Goal: Task Accomplishment & Management: Use online tool/utility

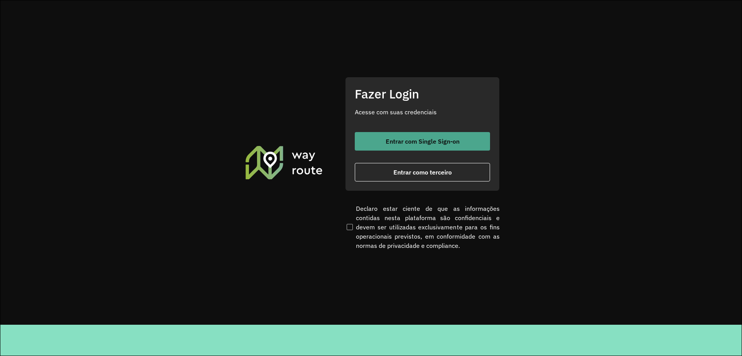
click at [421, 138] on span "Entrar com Single Sign-on" at bounding box center [423, 141] width 74 height 6
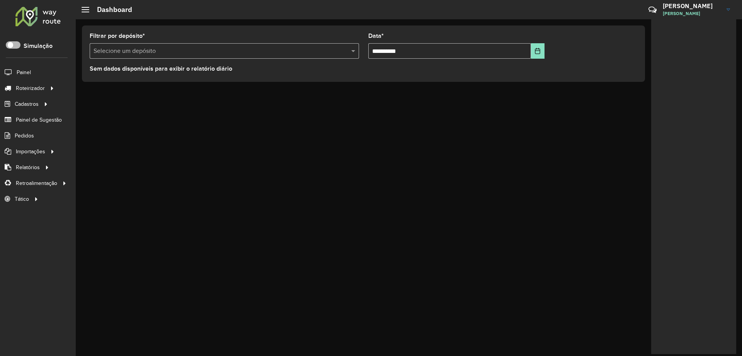
click at [13, 43] on span at bounding box center [13, 44] width 15 height 7
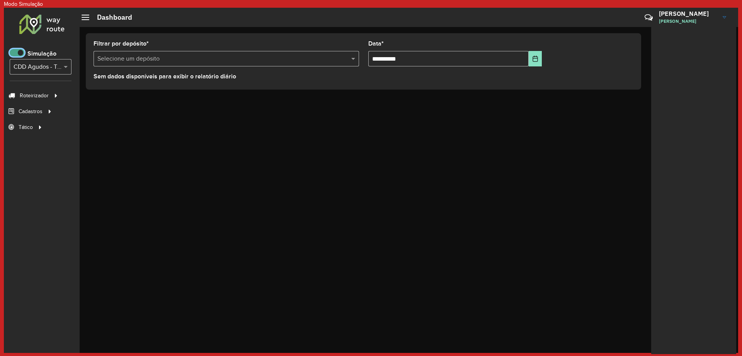
scroll to position [5, 3]
click at [32, 66] on input "text" at bounding box center [33, 67] width 39 height 9
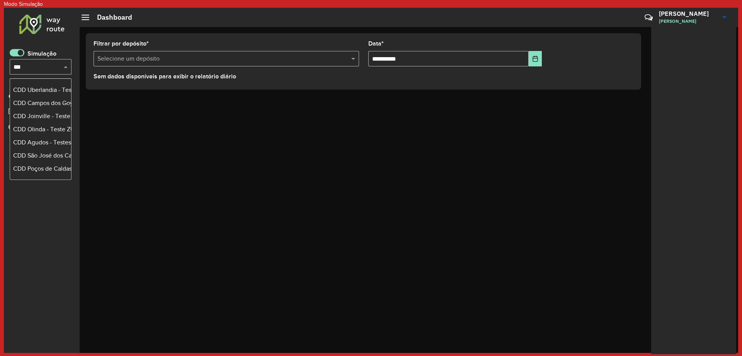
scroll to position [0, 0]
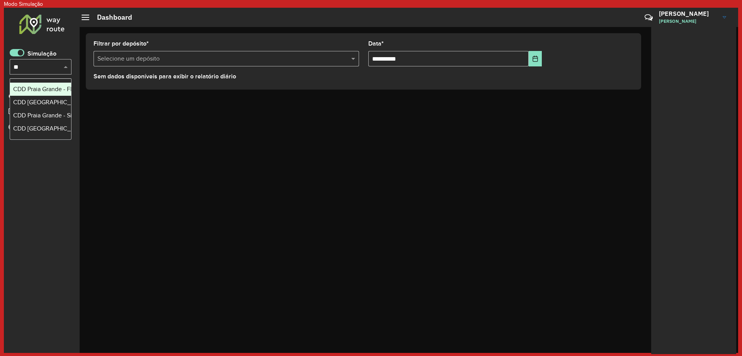
type input "*"
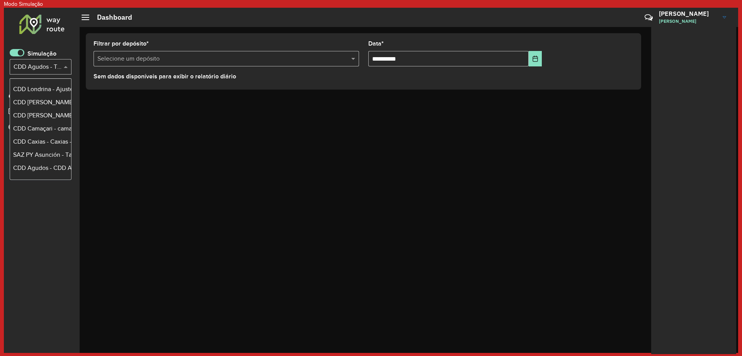
type input "*"
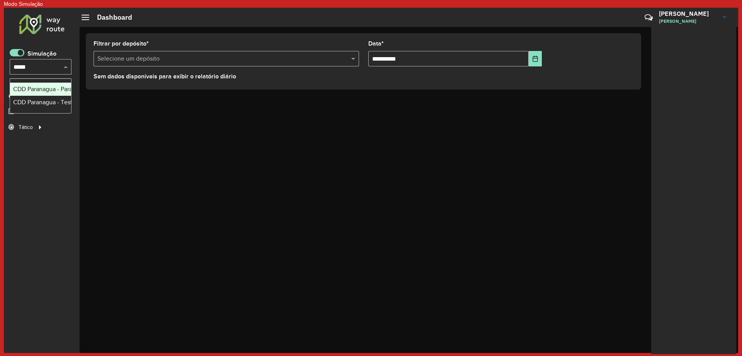
type input "******"
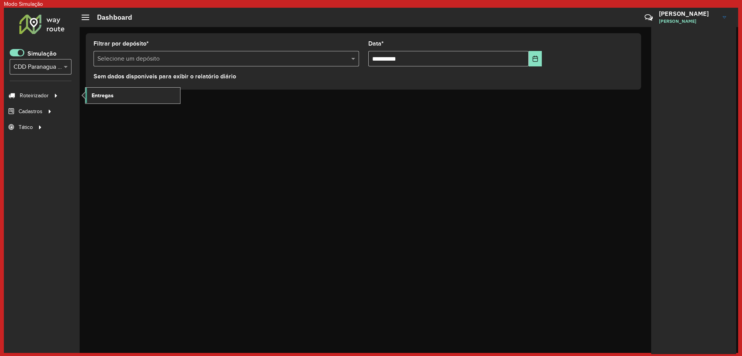
click at [138, 100] on link "Entregas" at bounding box center [132, 95] width 95 height 15
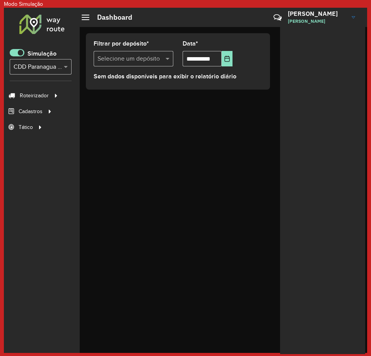
drag, startPoint x: 17, startPoint y: 55, endPoint x: 65, endPoint y: 28, distance: 54.7
click at [17, 55] on span at bounding box center [17, 52] width 15 height 7
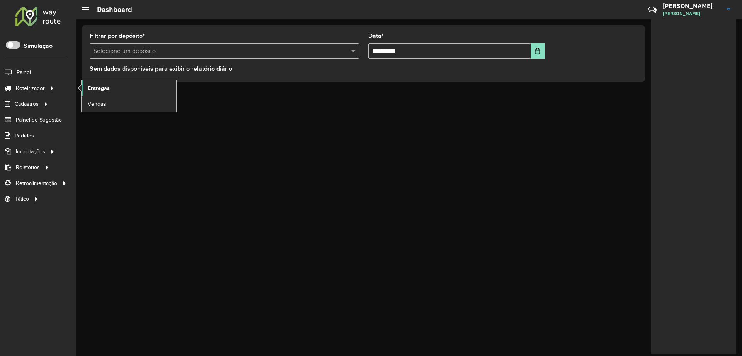
click at [92, 87] on span "Entregas" at bounding box center [99, 88] width 22 height 8
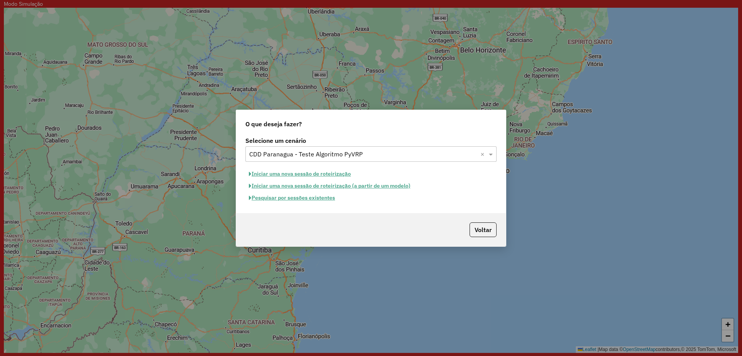
click at [313, 201] on button "Pesquisar por sessões existentes" at bounding box center [291, 198] width 93 height 12
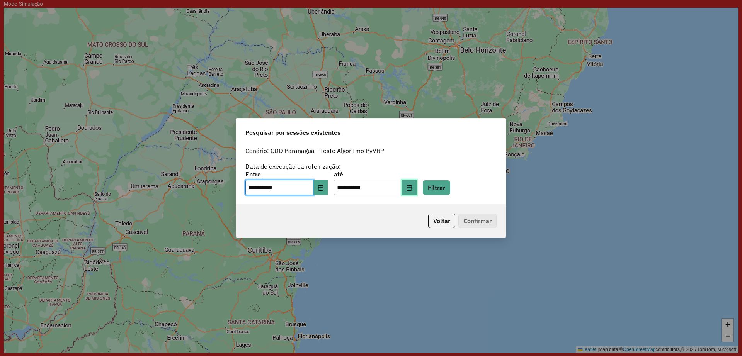
click at [417, 190] on button "Choose Date" at bounding box center [409, 187] width 15 height 15
click at [446, 186] on button "Filtrar" at bounding box center [436, 188] width 27 height 15
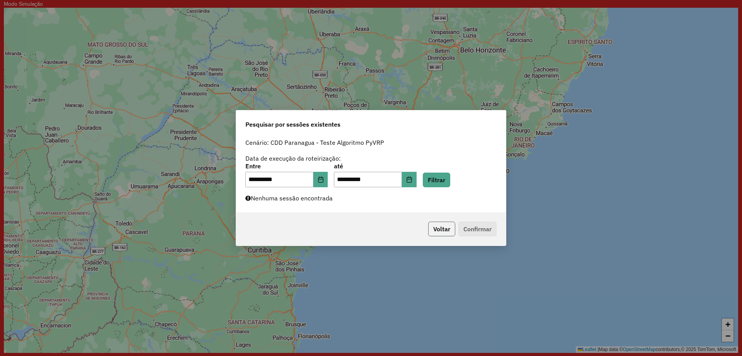
click at [438, 228] on button "Voltar" at bounding box center [441, 229] width 27 height 15
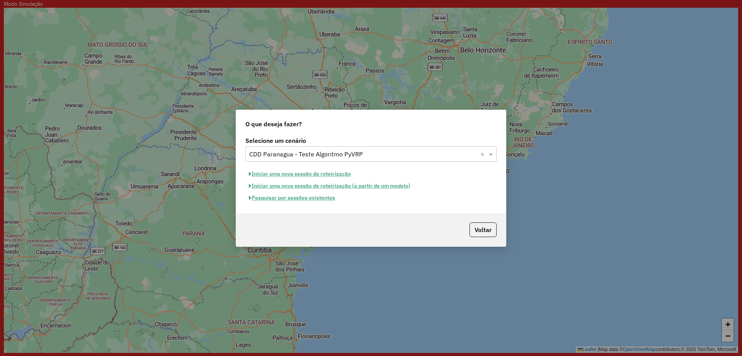
click at [333, 169] on button "Iniciar uma nova sessão de roteirização" at bounding box center [299, 174] width 109 height 12
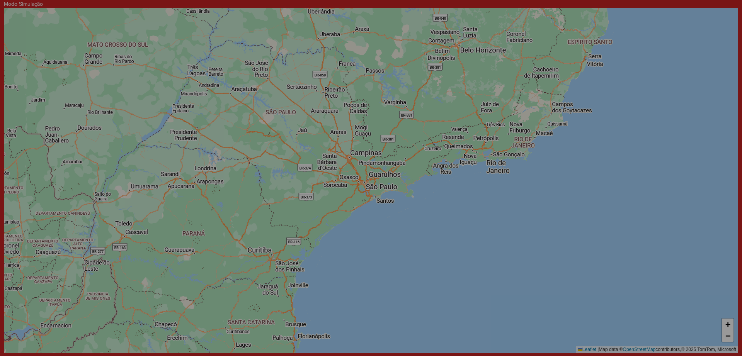
select select "*"
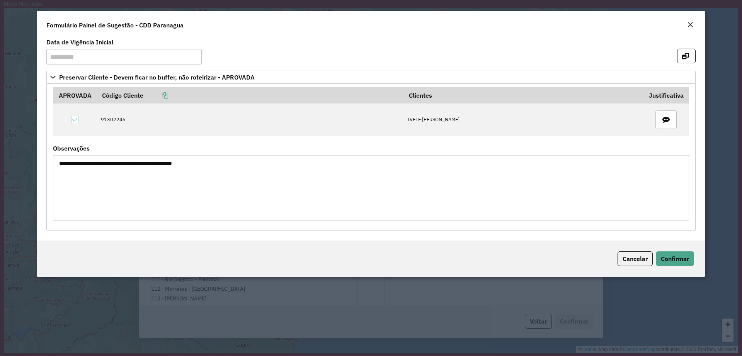
click at [692, 23] on em "Close" at bounding box center [690, 25] width 6 height 6
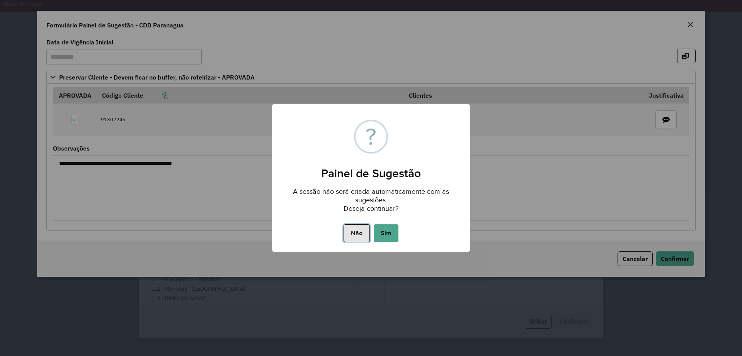
click at [360, 233] on button "Não" at bounding box center [357, 234] width 26 height 18
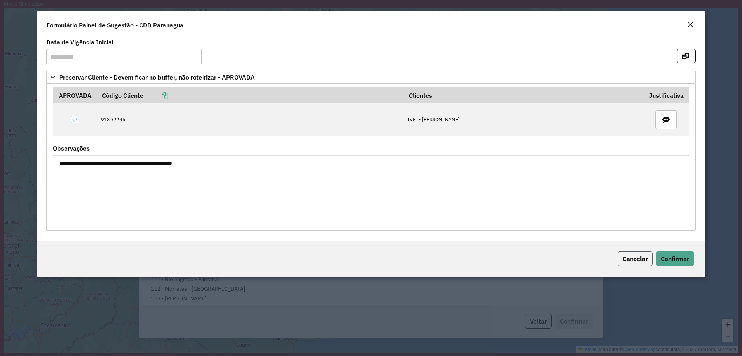
click at [625, 261] on span "Cancelar" at bounding box center [635, 259] width 25 height 8
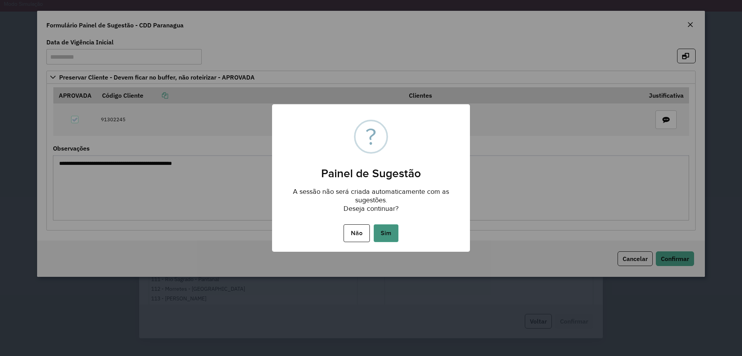
click at [384, 229] on button "Sim" at bounding box center [386, 234] width 25 height 18
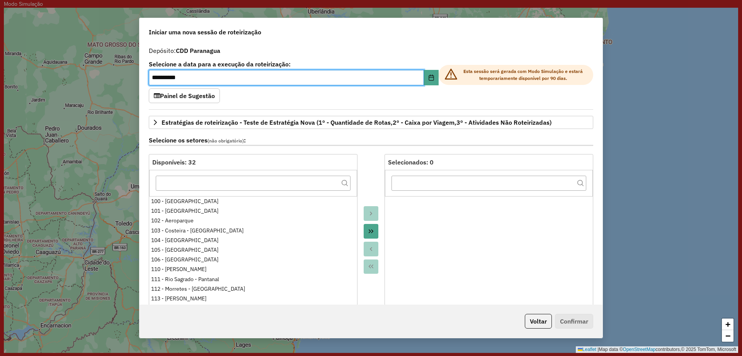
click at [432, 86] on div "**********" at bounding box center [371, 74] width 445 height 27
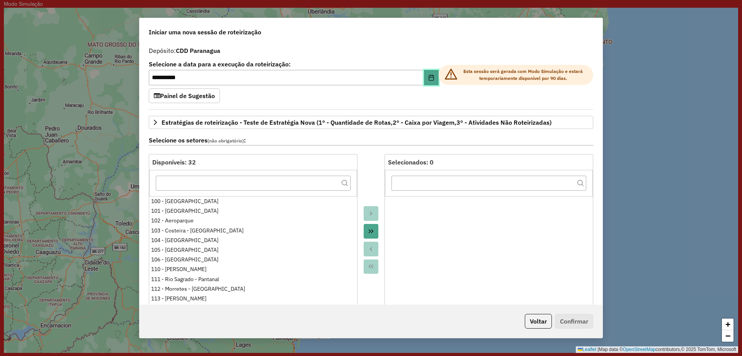
click at [430, 78] on icon "Choose Date" at bounding box center [431, 78] width 6 height 6
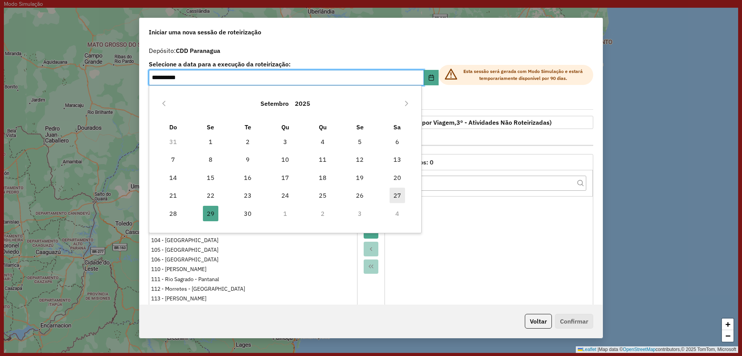
click at [394, 194] on span "27" at bounding box center [397, 195] width 15 height 15
type input "**********"
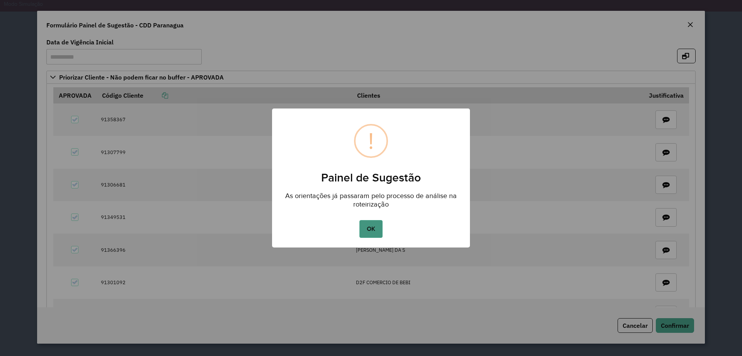
click at [367, 232] on button "OK" at bounding box center [371, 229] width 23 height 18
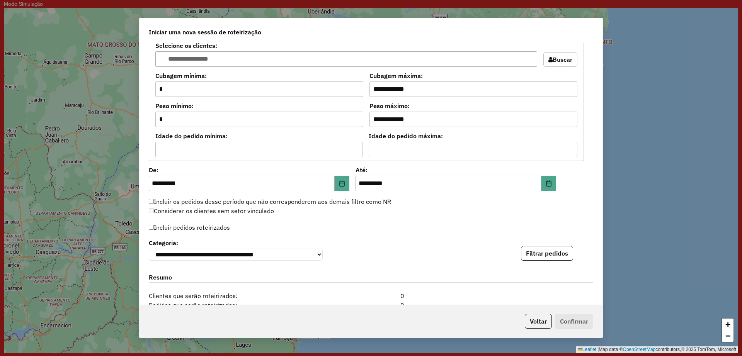
scroll to position [689, 0]
click at [550, 178] on button "Choose Date" at bounding box center [549, 182] width 15 height 15
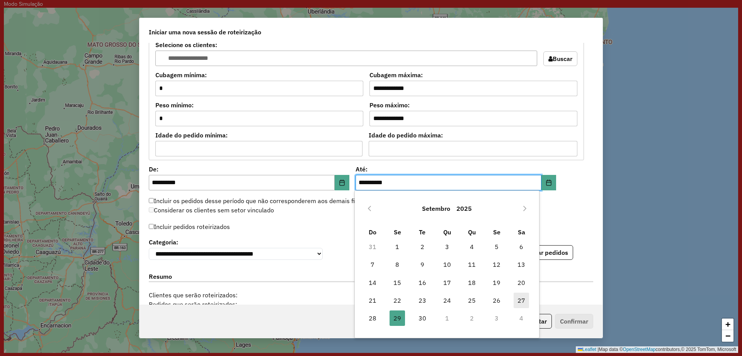
click at [520, 303] on span "27" at bounding box center [521, 300] width 15 height 15
type input "**********"
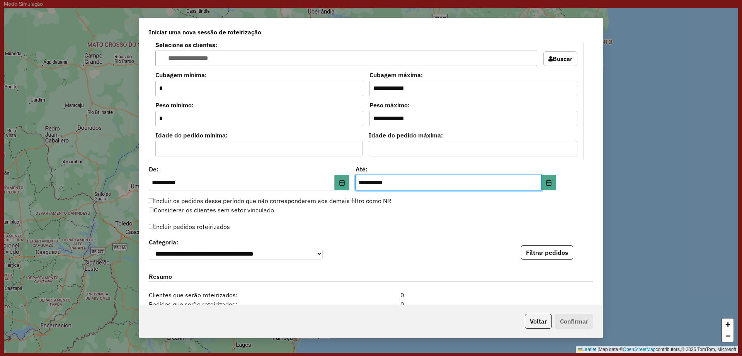
click at [202, 223] on label "Incluir pedidos roteirizados" at bounding box center [189, 227] width 81 height 15
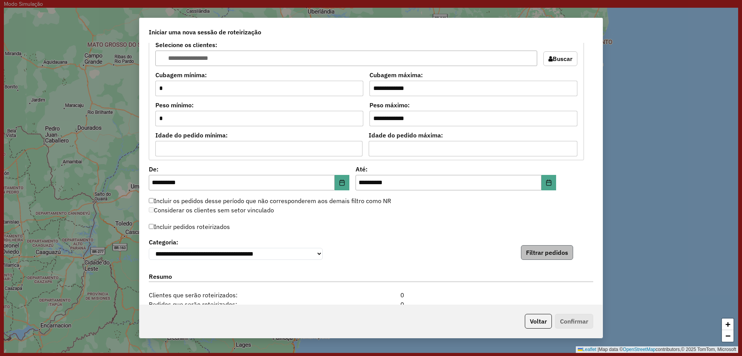
drag, startPoint x: 553, startPoint y: 264, endPoint x: 554, endPoint y: 260, distance: 3.9
click at [553, 261] on div "**********" at bounding box center [371, 174] width 463 height 262
click at [556, 258] on button "Filtrar pedidos" at bounding box center [547, 252] width 52 height 15
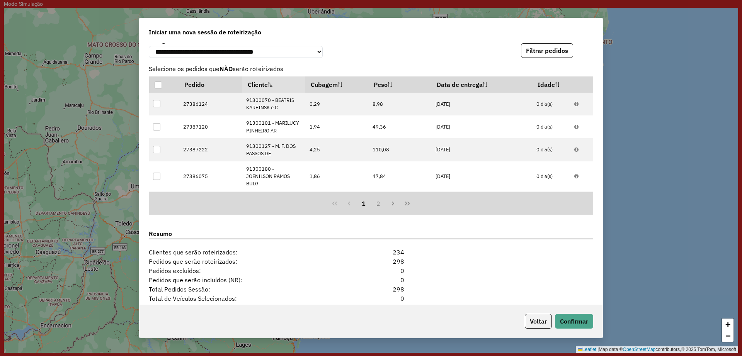
scroll to position [972, 0]
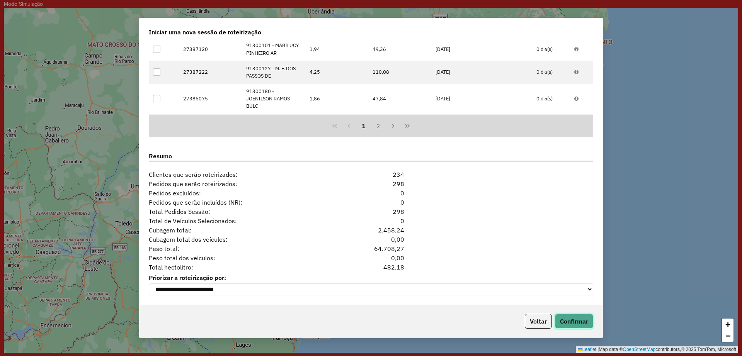
click at [564, 315] on button "Confirmar" at bounding box center [574, 321] width 38 height 15
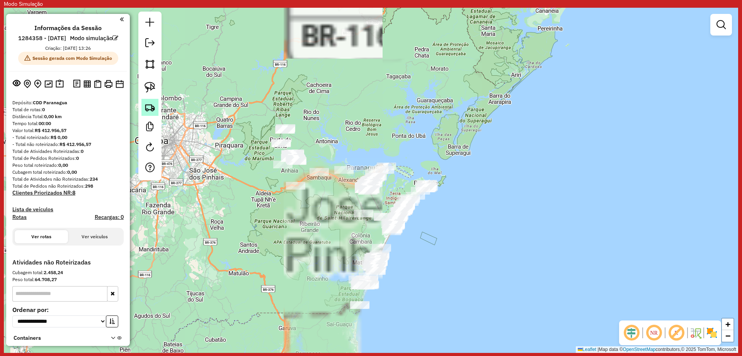
click at [148, 109] on img at bounding box center [150, 107] width 11 height 11
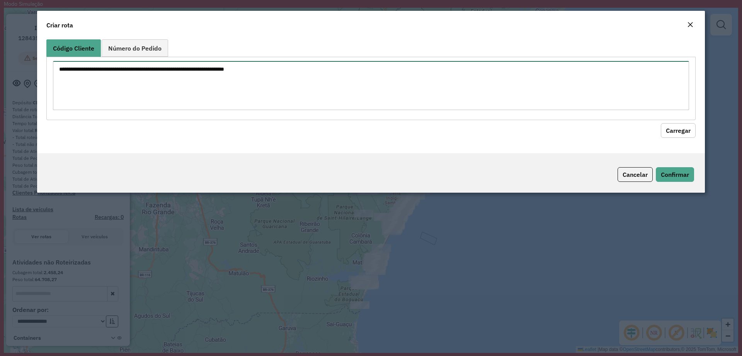
click at [190, 89] on textarea at bounding box center [371, 85] width 636 height 49
paste textarea "******** ******** ******** ******** ******** ******** ******** ******** *******…"
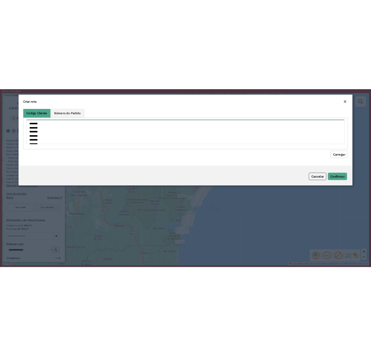
scroll to position [101, 0]
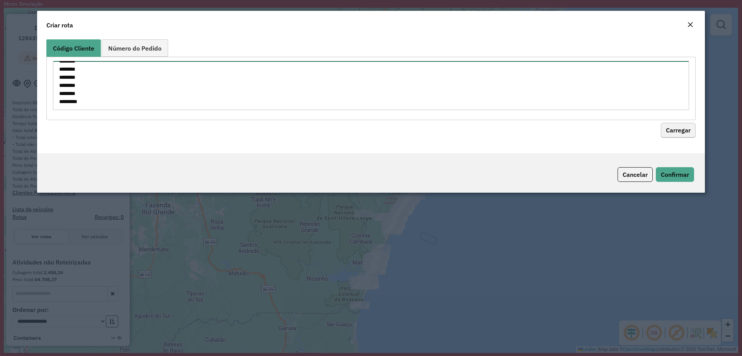
type textarea "******** ******** ******** ******** ******** ******** ******** ******** *******…"
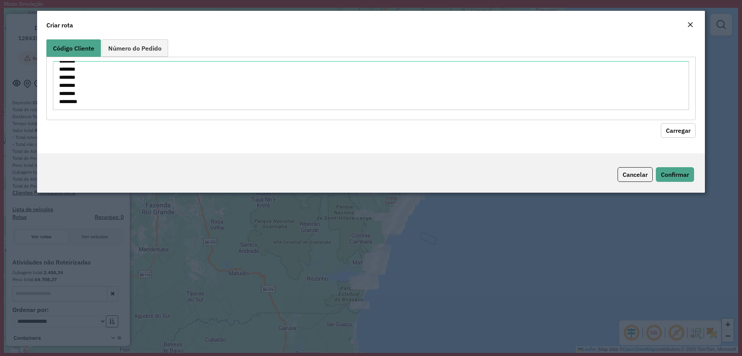
click at [665, 129] on button "Carregar" at bounding box center [678, 130] width 35 height 15
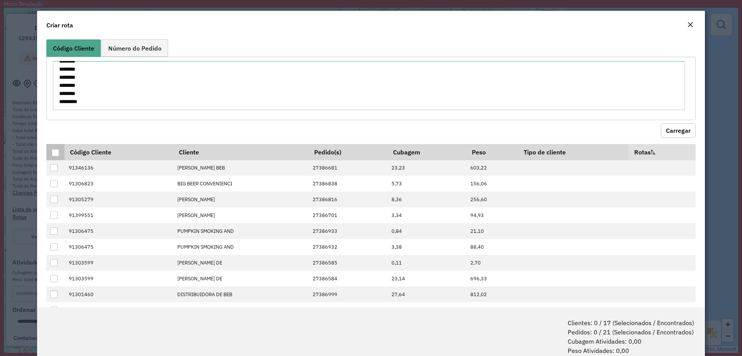
click at [57, 152] on div at bounding box center [55, 152] width 7 height 7
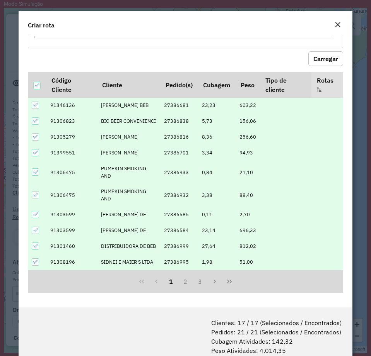
scroll to position [39, 0]
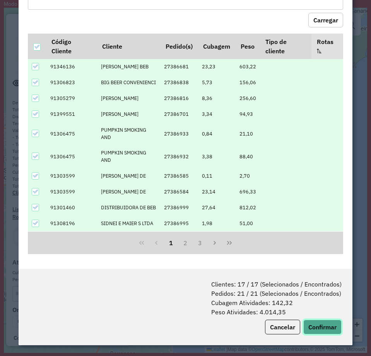
click at [328, 328] on button "Confirmar" at bounding box center [322, 327] width 38 height 15
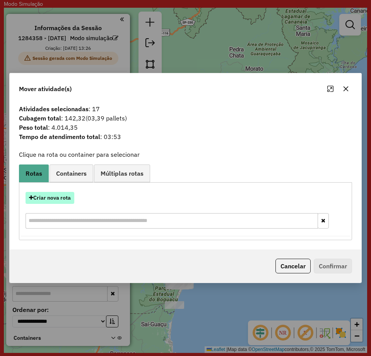
click at [56, 202] on div "Criar nova rota" at bounding box center [185, 211] width 329 height 50
click at [57, 197] on button "Criar nova rota" at bounding box center [50, 198] width 49 height 12
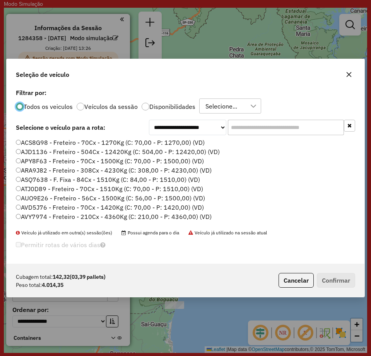
scroll to position [4, 2]
drag, startPoint x: 300, startPoint y: 128, endPoint x: 244, endPoint y: 152, distance: 60.8
click at [300, 129] on input "text" at bounding box center [286, 127] width 116 height 15
paste input "*******"
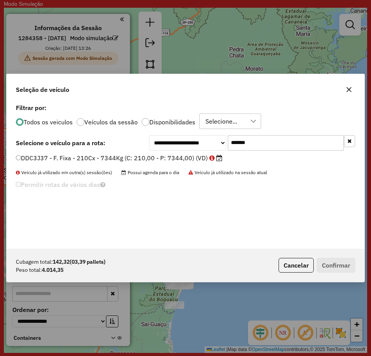
type input "*******"
drag, startPoint x: 141, startPoint y: 156, endPoint x: 167, endPoint y: 174, distance: 31.3
click at [140, 155] on label "DDC3J37 - F. Fixa - 210Cx - 7344Kg (C: 210,00 - P: 7344,00) (VD)" at bounding box center [119, 157] width 206 height 9
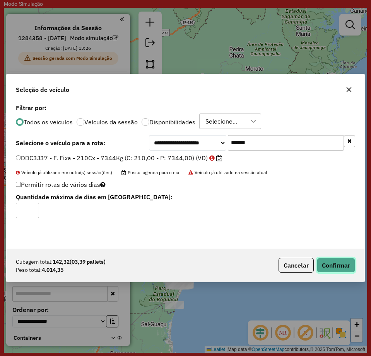
drag, startPoint x: 329, startPoint y: 262, endPoint x: 331, endPoint y: 248, distance: 14.1
click at [329, 262] on button "Confirmar" at bounding box center [336, 265] width 38 height 15
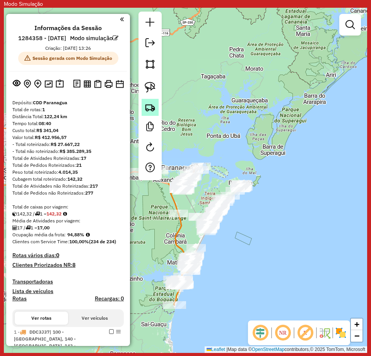
click at [148, 109] on img at bounding box center [150, 107] width 11 height 11
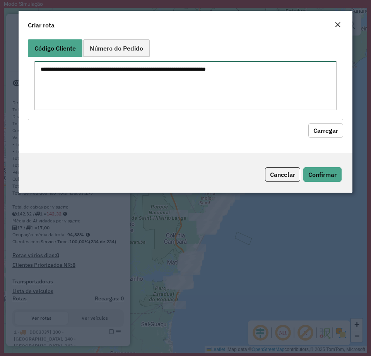
click at [183, 80] on textarea at bounding box center [185, 85] width 302 height 49
paste textarea "******** ******** ******** ******** ******** ******** ******** ******** *******…"
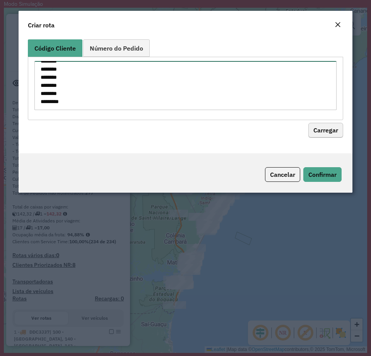
type textarea "******** ******** ******** ******** ******** ******** ******** ******** *******…"
click at [322, 136] on button "Carregar" at bounding box center [325, 130] width 35 height 15
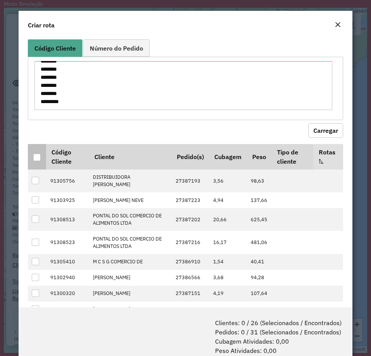
click at [38, 159] on div at bounding box center [36, 157] width 7 height 7
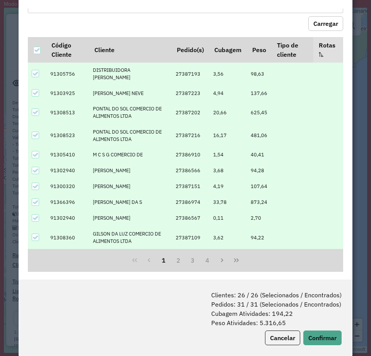
scroll to position [39, 0]
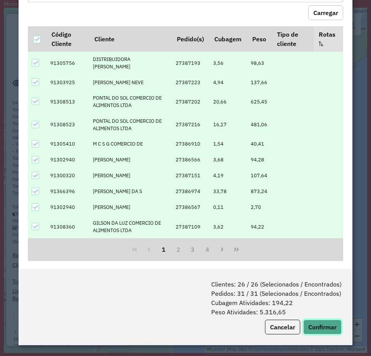
click at [316, 327] on button "Confirmar" at bounding box center [322, 327] width 38 height 15
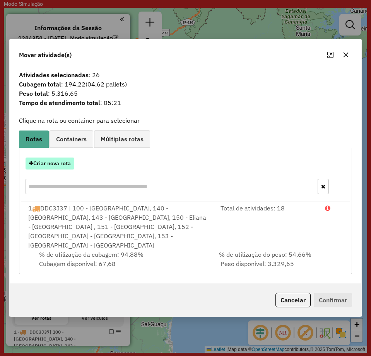
click at [43, 167] on button "Criar nova rota" at bounding box center [50, 164] width 49 height 12
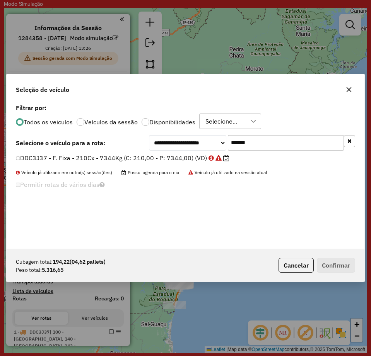
scroll to position [4, 2]
click at [271, 139] on input "*******" at bounding box center [286, 142] width 116 height 15
paste input "text"
type input "*******"
click at [177, 156] on label "FZC0J17 - F. Fixa - 210Cx - 7520Kg (C: 210,00 - P: 7520,00) (VD)" at bounding box center [118, 157] width 205 height 9
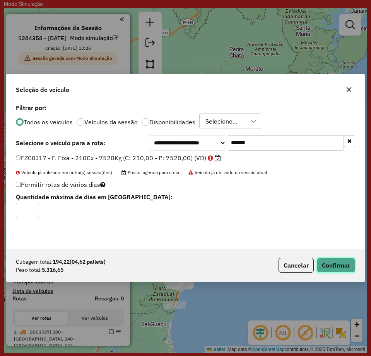
drag, startPoint x: 329, startPoint y: 267, endPoint x: 367, endPoint y: 259, distance: 38.6
click at [329, 266] on button "Confirmar" at bounding box center [336, 265] width 38 height 15
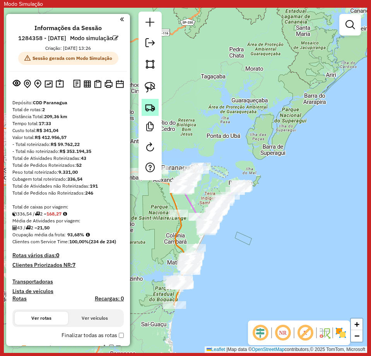
click at [149, 106] on img at bounding box center [150, 107] width 11 height 11
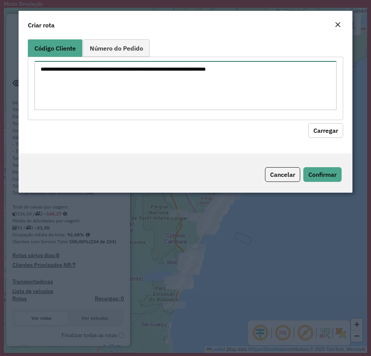
click at [175, 98] on textarea at bounding box center [185, 85] width 302 height 49
paste textarea "******** ******** ******** ******** ******** ******** ******** ******** *******…"
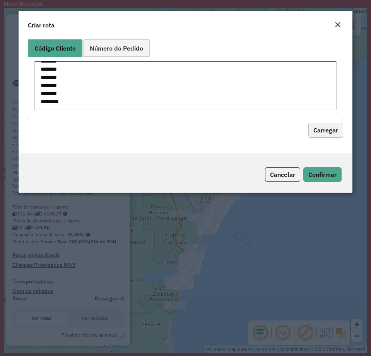
type textarea "******** ******** ******** ******** ******** ******** ******** ******** *******…"
click at [315, 129] on button "Carregar" at bounding box center [325, 130] width 35 height 15
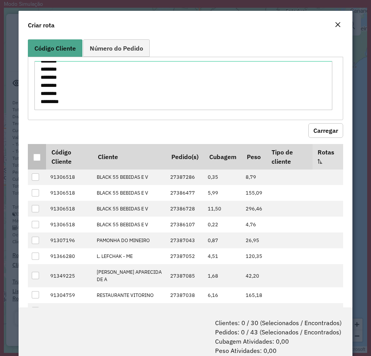
click at [38, 155] on div at bounding box center [36, 157] width 7 height 7
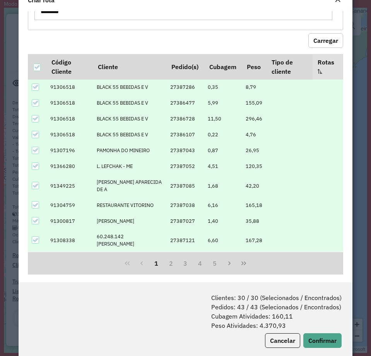
scroll to position [39, 0]
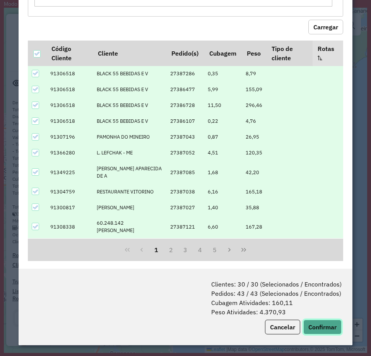
drag, startPoint x: 325, startPoint y: 332, endPoint x: 363, endPoint y: 291, distance: 56.4
click at [325, 332] on button "Confirmar" at bounding box center [322, 327] width 38 height 15
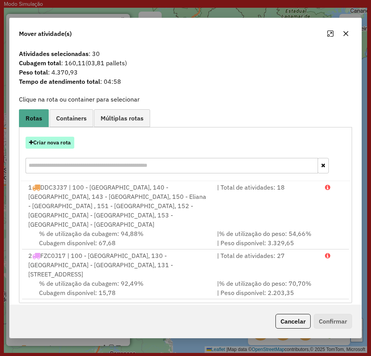
click at [52, 147] on button "Criar nova rota" at bounding box center [50, 143] width 49 height 12
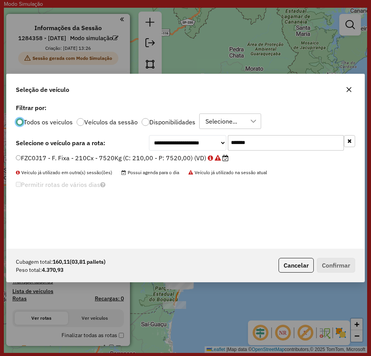
scroll to position [4, 2]
click at [301, 154] on li "FZC0J17 - F. Fixa - 210Cx - 7520Kg (C: 210,00 - P: 7520,00) (VD)" at bounding box center [185, 158] width 339 height 9
click at [296, 147] on input "*******" at bounding box center [286, 142] width 116 height 15
paste input "text"
type input "*******"
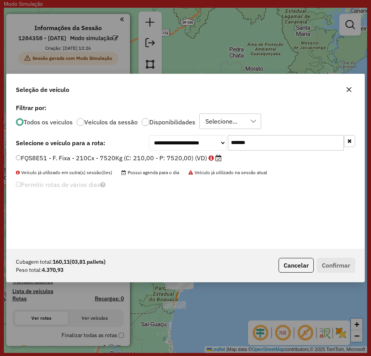
click at [152, 154] on label "FQS8E51 - F. Fixa - 210Cx - 7520Kg (C: 210,00 - P: 7520,00) (VD)" at bounding box center [119, 157] width 206 height 9
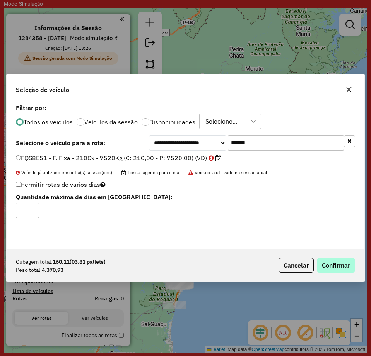
drag, startPoint x: 332, startPoint y: 273, endPoint x: 331, endPoint y: 264, distance: 8.6
click at [331, 271] on div "Cubagem total: 160,11 (03,81 pallets) Peso total: 4.370,93 Cancelar Confirmar" at bounding box center [186, 265] width 358 height 33
click at [331, 264] on button "Confirmar" at bounding box center [336, 265] width 38 height 15
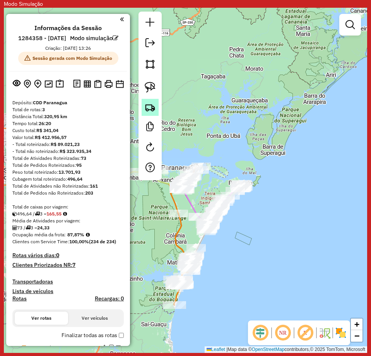
click at [149, 100] on link at bounding box center [149, 107] width 17 height 17
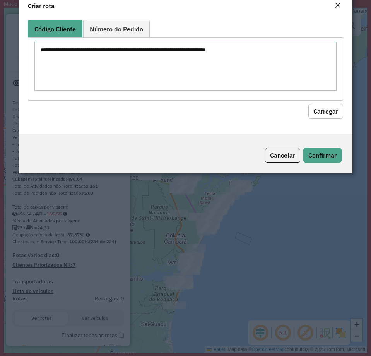
click at [185, 79] on textarea at bounding box center [185, 66] width 302 height 49
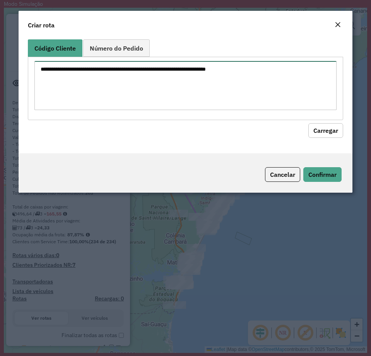
paste textarea "******** ******** ******** ******** ******** ******** ******** ******** *******…"
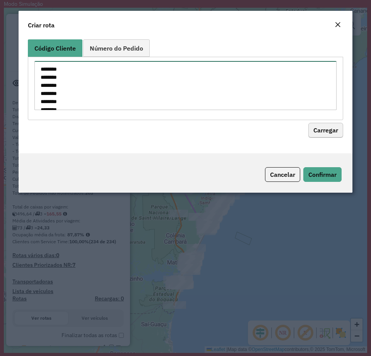
scroll to position [101, 0]
type textarea "******** ******** ******** ******** ******** ******** ******** ******** *******…"
drag, startPoint x: 335, startPoint y: 130, endPoint x: 305, endPoint y: 127, distance: 30.3
click at [334, 130] on button "Carregar" at bounding box center [325, 130] width 35 height 15
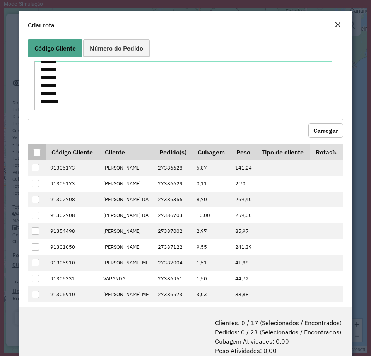
click at [37, 157] on div at bounding box center [36, 152] width 7 height 7
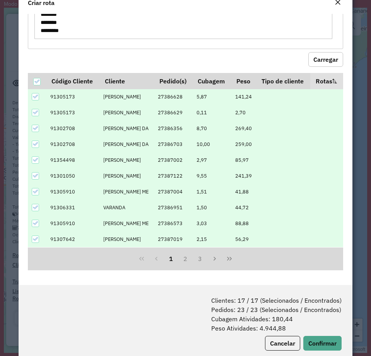
scroll to position [39, 0]
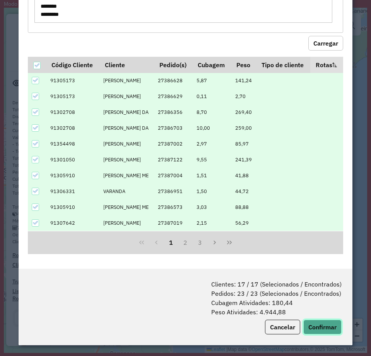
click at [324, 329] on button "Confirmar" at bounding box center [322, 327] width 38 height 15
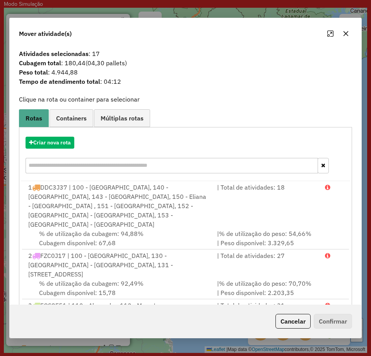
click at [63, 136] on div "Criar nova rota" at bounding box center [185, 156] width 329 height 50
click at [62, 137] on button "Criar nova rota" at bounding box center [50, 143] width 49 height 12
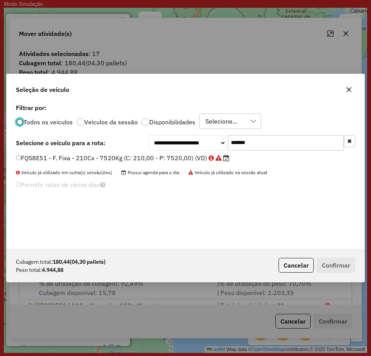
scroll to position [4, 2]
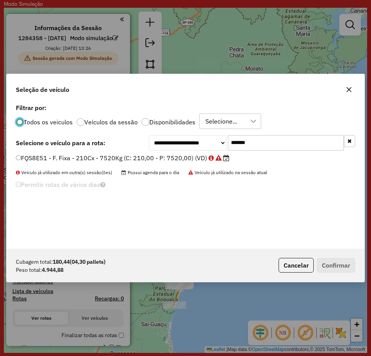
click at [265, 145] on input "*******" at bounding box center [286, 142] width 116 height 15
paste input "text"
type input "*******"
click at [138, 162] on label "GDI4E76 - F. Fixa - 210Cx - 7520Kg (C: 210,00 - P: 7520,00) (VD)" at bounding box center [118, 157] width 205 height 9
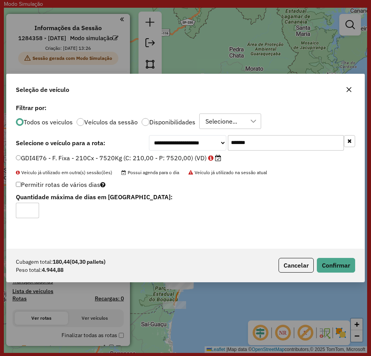
drag, startPoint x: 153, startPoint y: 157, endPoint x: 234, endPoint y: 199, distance: 90.8
click at [154, 157] on label "GDI4E76 - F. Fixa - 210Cx - 7520Kg (C: 210,00 - P: 7520,00) (VD)" at bounding box center [118, 157] width 205 height 9
click at [332, 265] on button "Confirmar" at bounding box center [336, 265] width 38 height 15
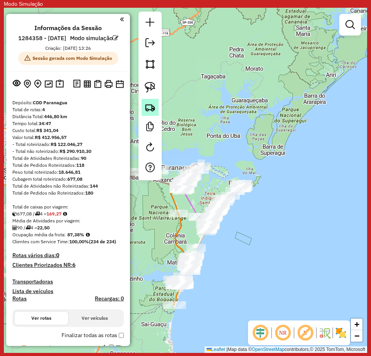
click at [145, 106] on img at bounding box center [150, 107] width 11 height 11
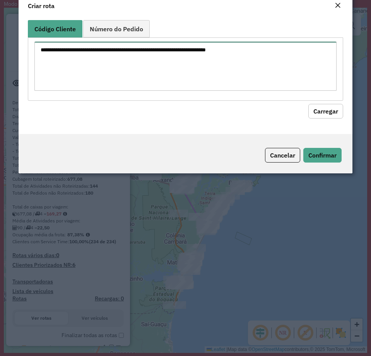
click at [163, 78] on textarea at bounding box center [185, 66] width 302 height 49
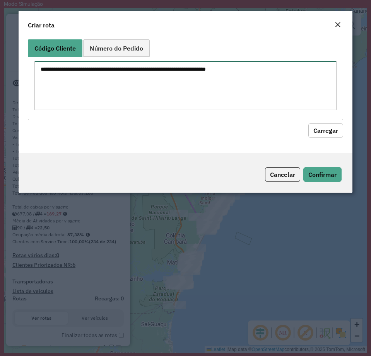
paste textarea "******** ******** ******** ******** ******** ******** ******** ******** *******…"
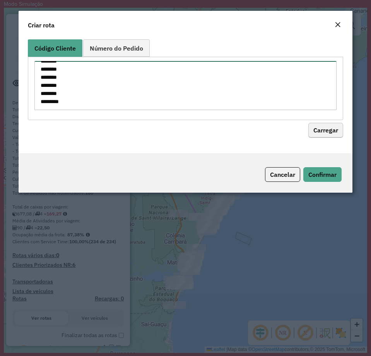
type textarea "******** ******** ******** ******** ******** ******** ******** ******** *******…"
click at [328, 128] on button "Carregar" at bounding box center [325, 130] width 35 height 15
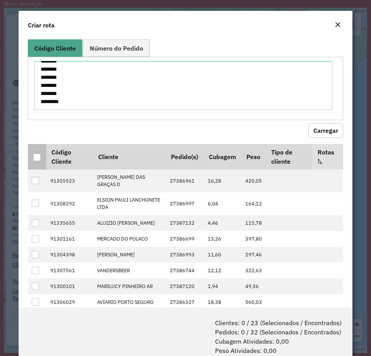
click at [34, 157] on div at bounding box center [36, 157] width 7 height 7
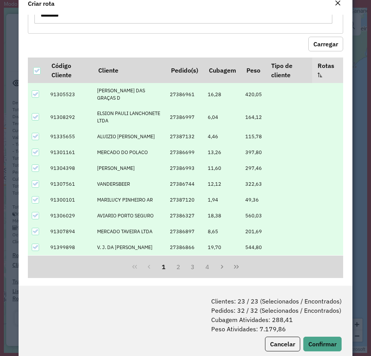
scroll to position [39, 0]
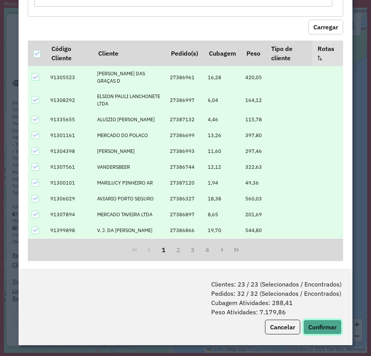
drag, startPoint x: 326, startPoint y: 327, endPoint x: 367, endPoint y: 283, distance: 60.7
click at [325, 327] on button "Confirmar" at bounding box center [322, 327] width 38 height 15
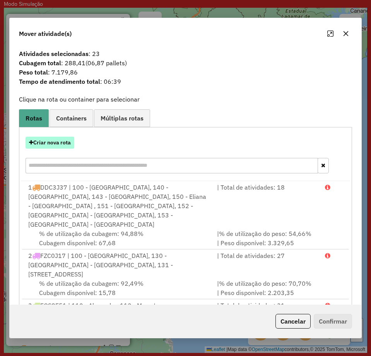
click at [41, 143] on button "Criar nova rota" at bounding box center [50, 143] width 49 height 12
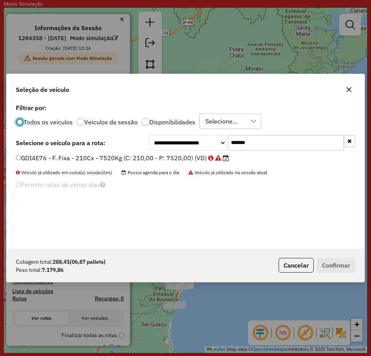
scroll to position [4, 2]
click at [271, 138] on input "*******" at bounding box center [286, 142] width 116 height 15
paste input "text"
type input "*******"
click at [169, 157] on label "BZK8288 - Toco 308 cx - 7860 kg (C: 308,00 - P: 7860,00) (VD)" at bounding box center [115, 157] width 199 height 9
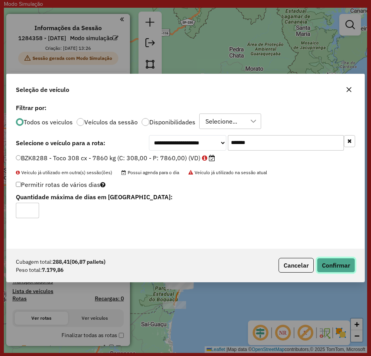
click at [329, 270] on button "Confirmar" at bounding box center [336, 265] width 38 height 15
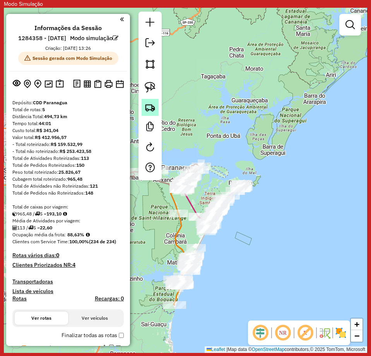
click at [148, 105] on img at bounding box center [150, 107] width 11 height 11
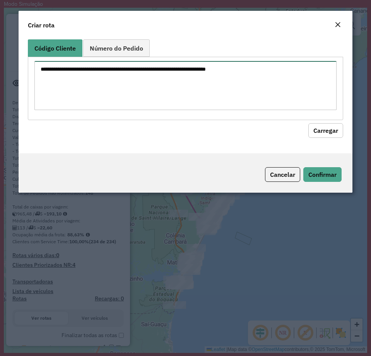
click at [196, 78] on textarea at bounding box center [185, 85] width 302 height 49
paste textarea "******** ******** ******** ******** ******** ******** ******** ******** *******…"
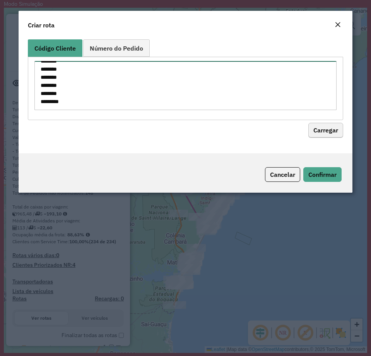
type textarea "******** ******** ******** ******** ******** ******** ******** ******** *******…"
click at [325, 127] on button "Carregar" at bounding box center [325, 130] width 35 height 15
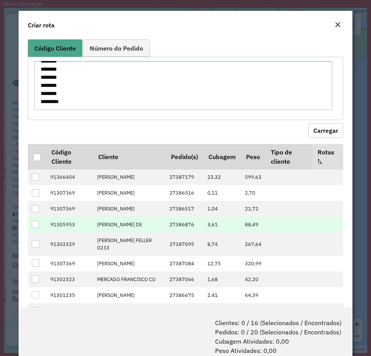
drag, startPoint x: 34, startPoint y: 159, endPoint x: 201, endPoint y: 218, distance: 177.2
click at [34, 159] on div at bounding box center [36, 157] width 7 height 7
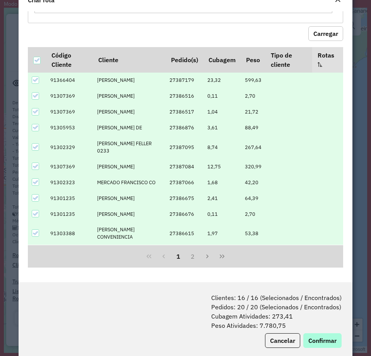
scroll to position [39, 0]
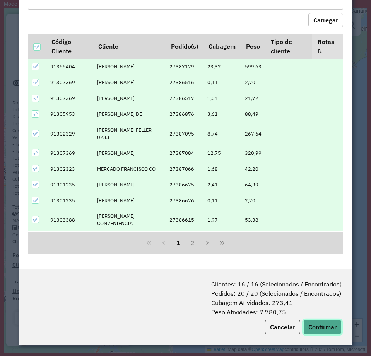
click at [318, 326] on button "Confirmar" at bounding box center [322, 327] width 38 height 15
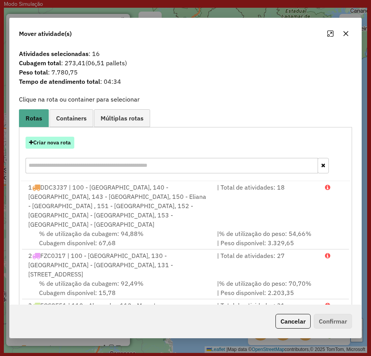
click at [34, 140] on button "Criar nova rota" at bounding box center [50, 143] width 49 height 12
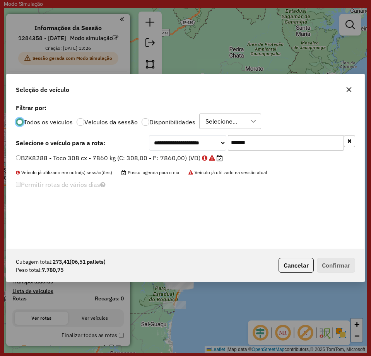
scroll to position [4, 2]
click at [257, 145] on input "*******" at bounding box center [286, 142] width 116 height 15
paste input "text"
type input "*******"
click at [133, 159] on label "BSY6I66 - F. Fixa - 308Cx - 7860Kg (C: 308,00 - P: 7860,00) (VD)" at bounding box center [118, 157] width 204 height 9
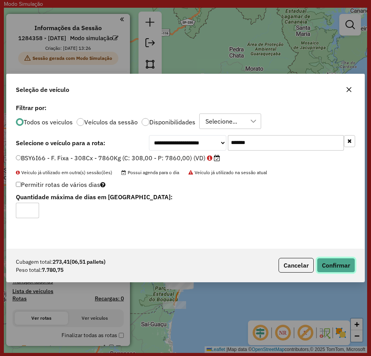
click at [344, 264] on button "Confirmar" at bounding box center [336, 265] width 38 height 15
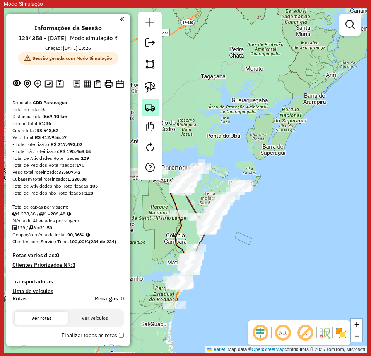
click at [145, 102] on img at bounding box center [150, 107] width 11 height 11
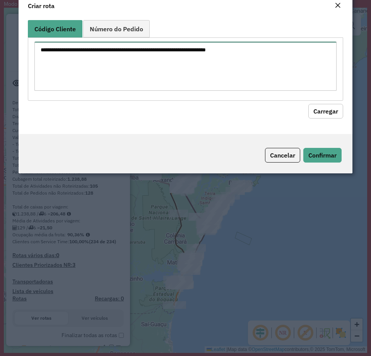
click at [195, 63] on textarea at bounding box center [185, 66] width 302 height 49
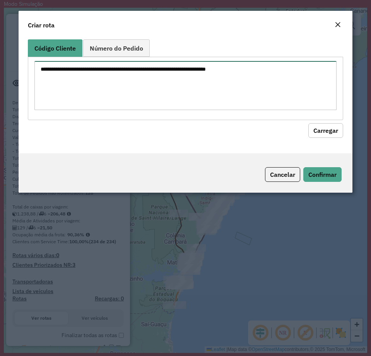
paste textarea "******** ******** ******** ******** ******** ******** ******** ******** *******…"
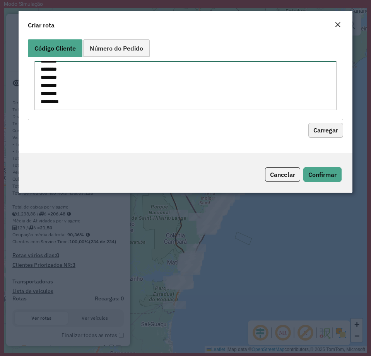
type textarea "******** ******** ******** ******** ******** ******** ******** ******** *******…"
click at [333, 126] on button "Carregar" at bounding box center [325, 130] width 35 height 15
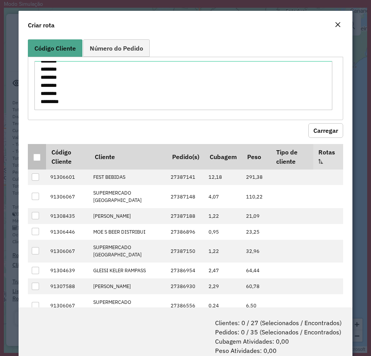
click at [37, 155] on div at bounding box center [36, 157] width 7 height 7
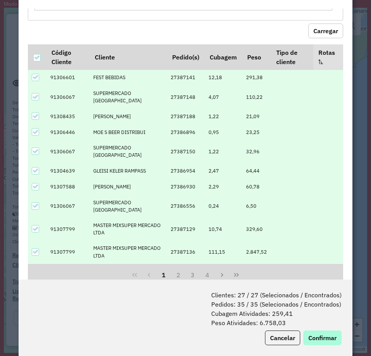
scroll to position [39, 0]
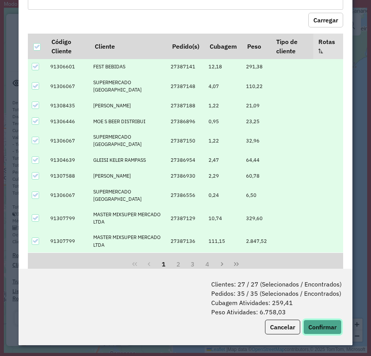
click at [325, 327] on button "Confirmar" at bounding box center [322, 327] width 38 height 15
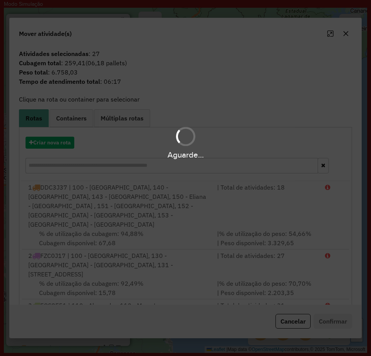
click at [63, 147] on div "Aguarde..." at bounding box center [185, 142] width 371 height 37
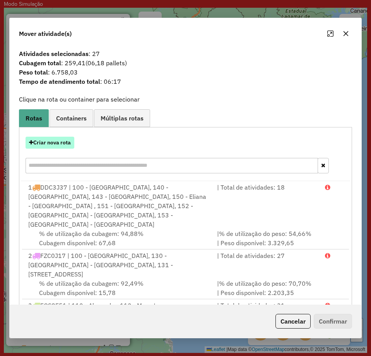
click at [53, 144] on button "Criar nova rota" at bounding box center [50, 143] width 49 height 12
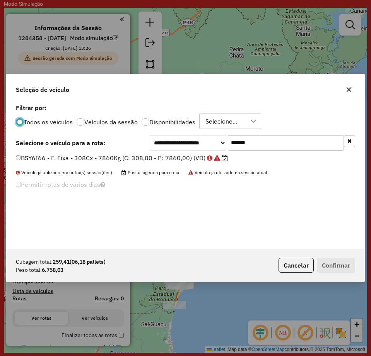
scroll to position [4, 2]
click at [302, 144] on input "*******" at bounding box center [286, 142] width 116 height 15
paste input "text"
type input "*******"
click at [150, 152] on div "**********" at bounding box center [186, 175] width 358 height 147
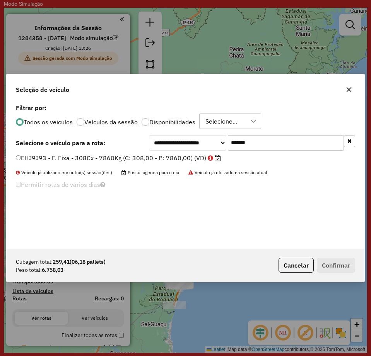
click at [154, 160] on label "EHJ9J93 - F. Fixa - 308Cx - 7860Kg (C: 308,00 - P: 7860,00) (VD)" at bounding box center [118, 157] width 205 height 9
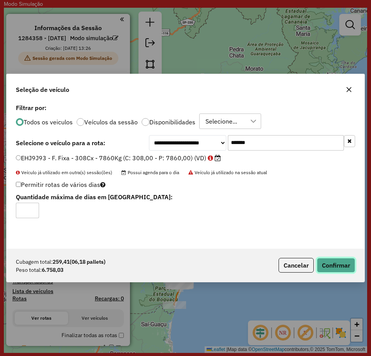
click at [340, 265] on button "Confirmar" at bounding box center [336, 265] width 38 height 15
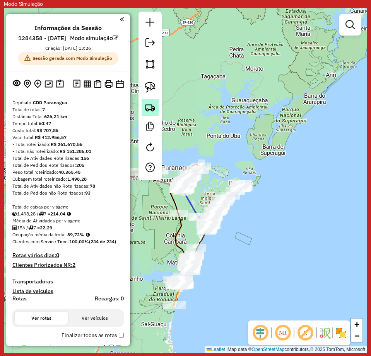
click at [149, 106] on img at bounding box center [150, 107] width 11 height 11
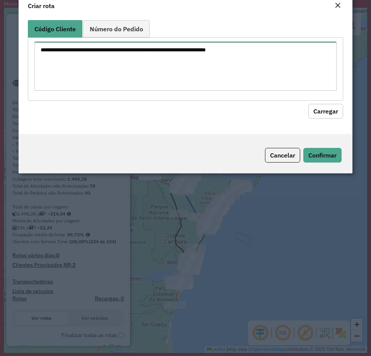
click at [183, 90] on textarea at bounding box center [185, 66] width 302 height 49
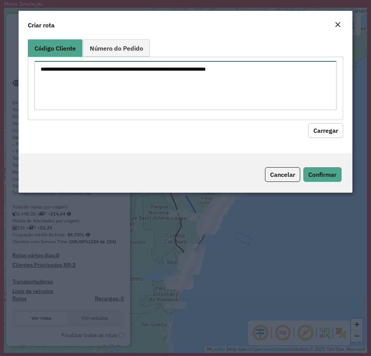
paste textarea "******** ******** ******** ******** ******** ******** ******** ******** *******…"
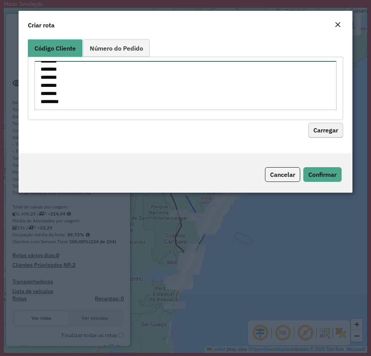
type textarea "******** ******** ******** ******** ******** ******** ******** ******** *******…"
click at [326, 128] on button "Carregar" at bounding box center [325, 130] width 35 height 15
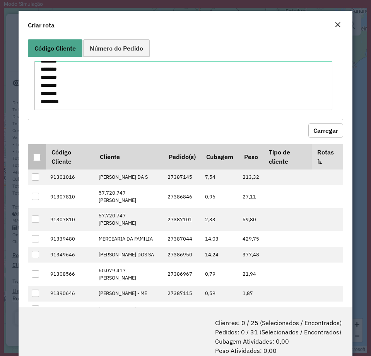
click at [36, 157] on div at bounding box center [36, 157] width 7 height 7
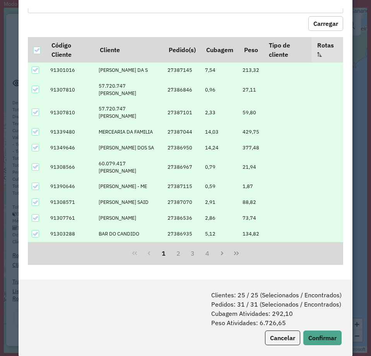
scroll to position [39, 0]
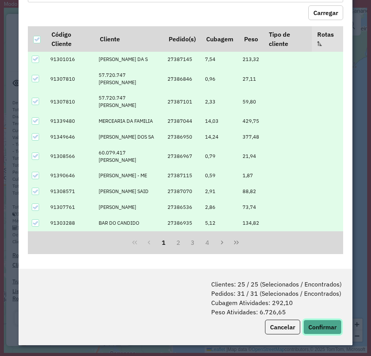
click at [322, 322] on button "Confirmar" at bounding box center [322, 327] width 38 height 15
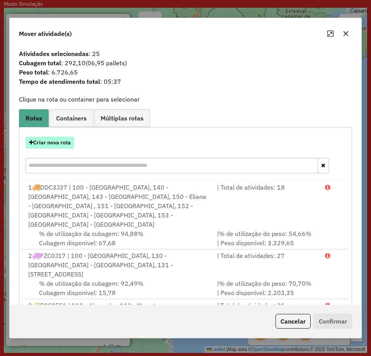
click at [53, 142] on button "Criar nova rota" at bounding box center [50, 143] width 49 height 12
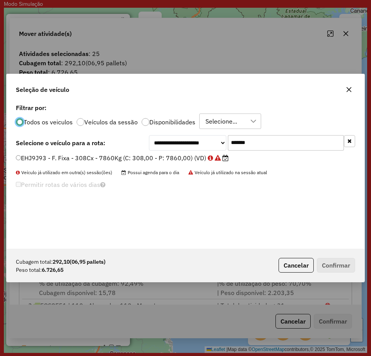
scroll to position [4, 2]
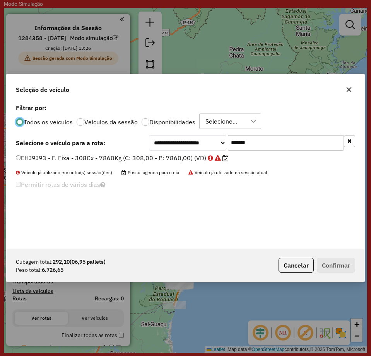
click at [272, 143] on input "*******" at bounding box center [286, 142] width 116 height 15
paste input "text"
type input "*******"
click at [147, 155] on label "EWT7I00 - F. Fixa - 308Cx - 7860Kg (C: 308,00 - P: 7860,00) (VD)" at bounding box center [119, 157] width 206 height 9
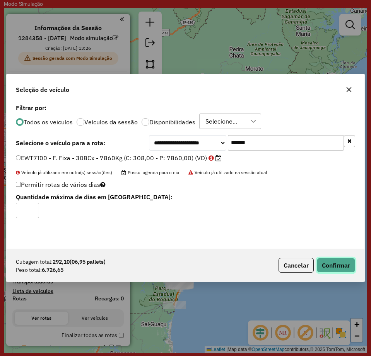
click at [330, 264] on button "Confirmar" at bounding box center [336, 265] width 38 height 15
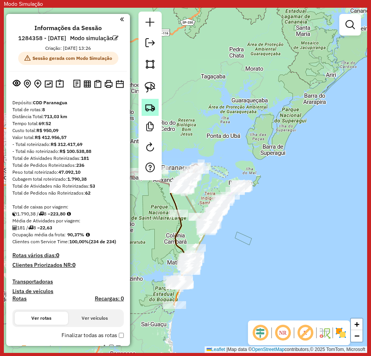
click at [150, 105] on img at bounding box center [150, 107] width 11 height 11
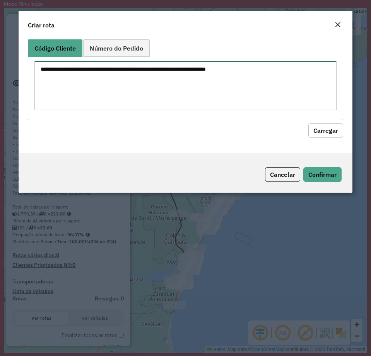
click at [169, 70] on textarea at bounding box center [185, 85] width 302 height 49
paste textarea "******** ******** ******** ******** ******** ******** ******** ******** *******…"
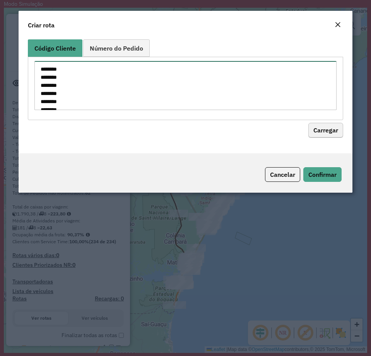
scroll to position [101, 0]
type textarea "******** ******** ******** ******** ******** ******** ******** ******** *******…"
click at [329, 133] on button "Carregar" at bounding box center [325, 130] width 35 height 15
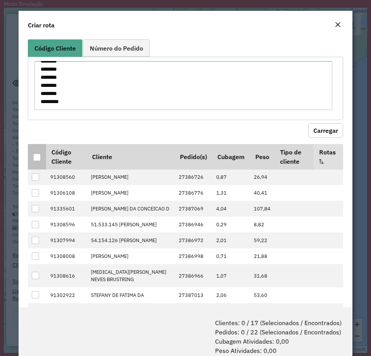
click at [38, 160] on div at bounding box center [36, 157] width 7 height 7
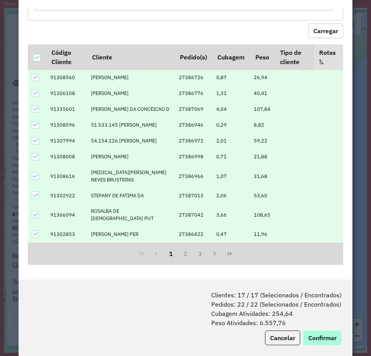
scroll to position [39, 0]
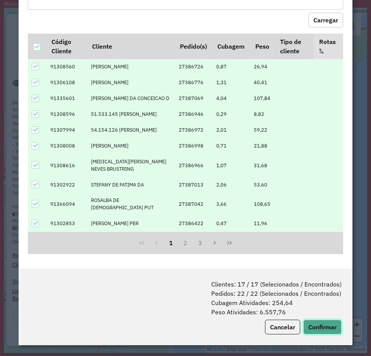
click at [327, 326] on button "Confirmar" at bounding box center [322, 327] width 38 height 15
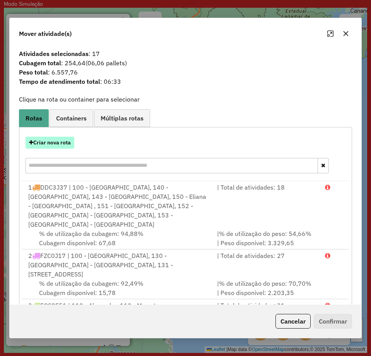
click at [66, 141] on button "Criar nova rota" at bounding box center [50, 143] width 49 height 12
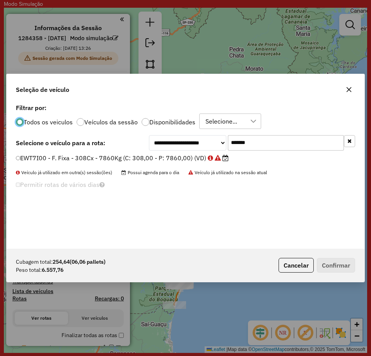
scroll to position [4, 2]
click at [268, 150] on input "*******" at bounding box center [286, 142] width 116 height 15
paste input "text"
type input "*******"
click at [154, 159] on label "FXN1E94 - F. Fixa - 308Cx - 7860Kg (C: 308,00 - P: 7860,00) (VD)" at bounding box center [119, 157] width 206 height 9
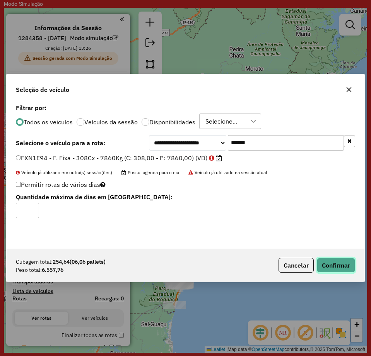
click at [332, 267] on button "Confirmar" at bounding box center [336, 265] width 38 height 15
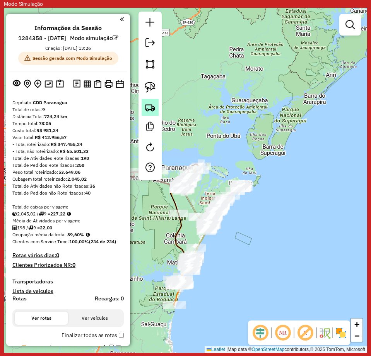
click at [151, 105] on img at bounding box center [150, 107] width 11 height 11
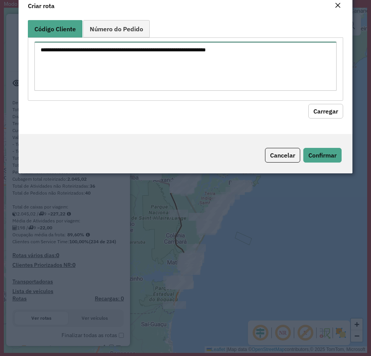
click at [228, 78] on textarea at bounding box center [185, 66] width 302 height 49
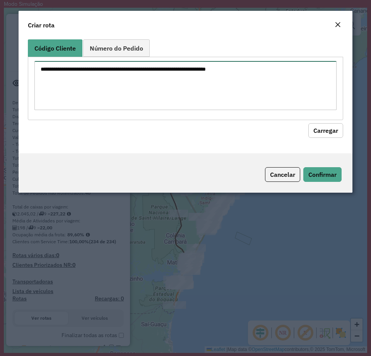
paste textarea "******** ******** ******** ******** ******** ******** ******** ******** *******…"
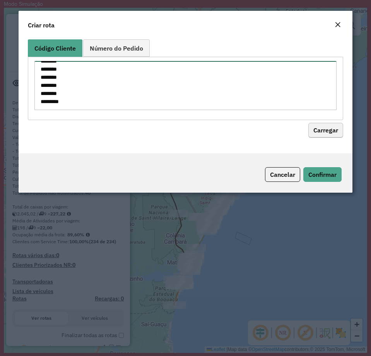
type textarea "******** ******** ******** ******** ******** ******** ******** ******** *******…"
click at [337, 130] on button "Carregar" at bounding box center [325, 130] width 35 height 15
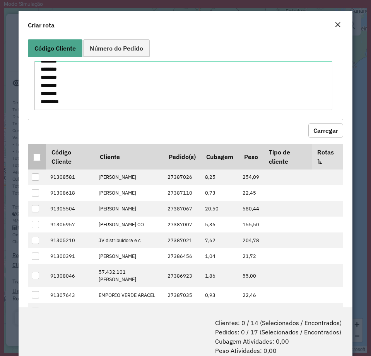
click at [37, 157] on div at bounding box center [36, 157] width 7 height 7
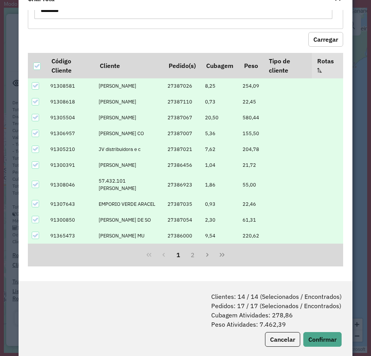
scroll to position [39, 0]
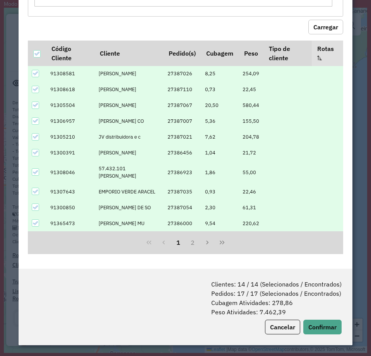
click at [328, 319] on div "Clientes: 14 / 14 (Selecionados / Encontrados) Pedidos: 17 / 17 (Selecionados /…" at bounding box center [186, 307] width 334 height 77
click at [327, 320] on button "Confirmar" at bounding box center [322, 327] width 38 height 15
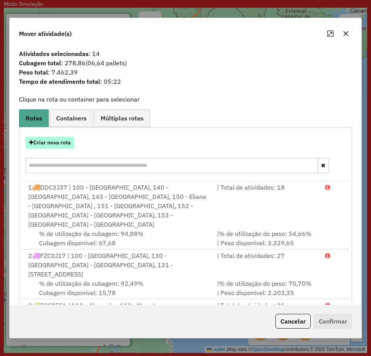
click at [64, 141] on button "Criar nova rota" at bounding box center [50, 143] width 49 height 12
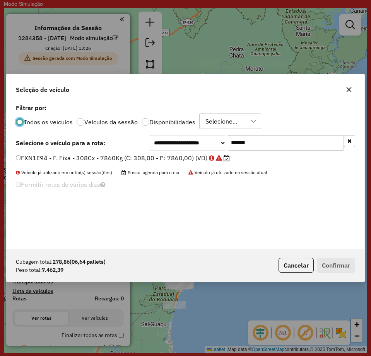
scroll to position [4, 2]
click at [292, 143] on input "*******" at bounding box center [286, 142] width 116 height 15
paste input "text"
type input "*******"
click at [128, 157] on label "BLE1B34 - F. Fixa - 308Cx - 7860Kg (C: 308,00 - P: 7860,00) (VD)" at bounding box center [118, 157] width 205 height 9
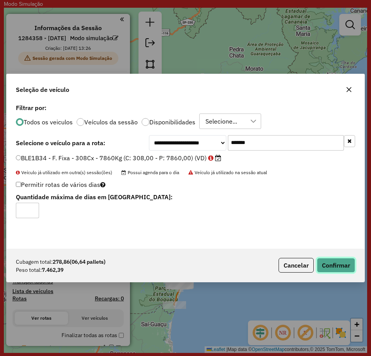
click at [336, 262] on button "Confirmar" at bounding box center [336, 265] width 38 height 15
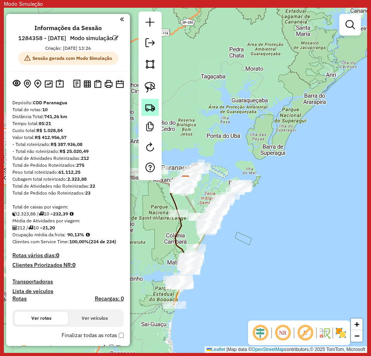
click at [150, 109] on img at bounding box center [150, 107] width 11 height 11
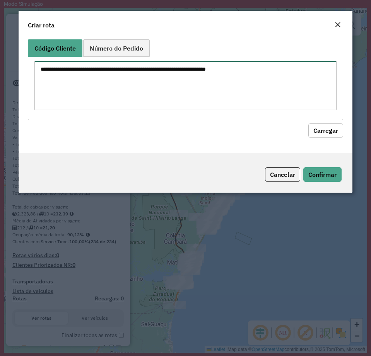
drag, startPoint x: 186, startPoint y: 74, endPoint x: 190, endPoint y: 78, distance: 5.7
click at [186, 74] on textarea at bounding box center [185, 85] width 302 height 49
paste textarea "******** ******** ******** ******** ******** ******** ******** ******** *******…"
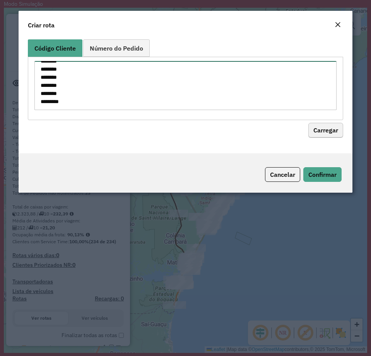
type textarea "******** ******** ******** ******** ******** ******** ******** ******** *******…"
drag, startPoint x: 320, startPoint y: 133, endPoint x: 293, endPoint y: 135, distance: 27.5
click at [320, 133] on button "Carregar" at bounding box center [325, 130] width 35 height 15
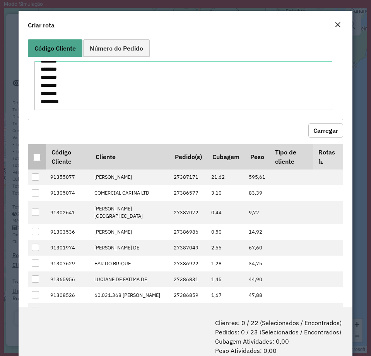
click at [33, 156] on th at bounding box center [37, 157] width 18 height 26
click at [36, 157] on div at bounding box center [36, 157] width 7 height 7
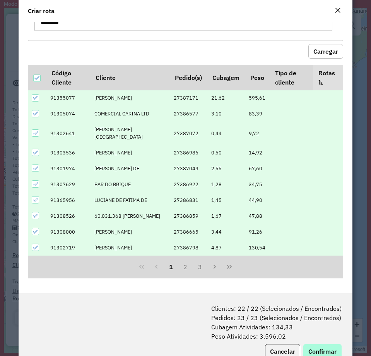
scroll to position [39, 0]
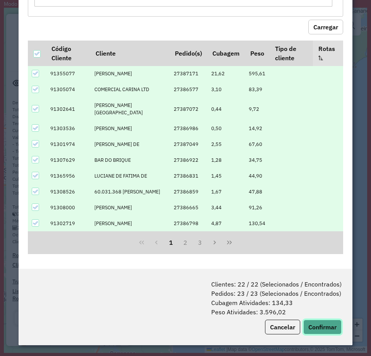
click at [326, 327] on button "Confirmar" at bounding box center [322, 327] width 38 height 15
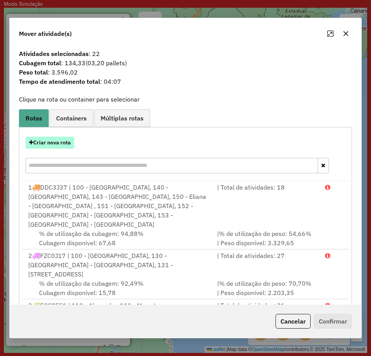
click at [37, 136] on div "Criar nova rota" at bounding box center [185, 156] width 329 height 50
click at [41, 140] on button "Criar nova rota" at bounding box center [50, 143] width 49 height 12
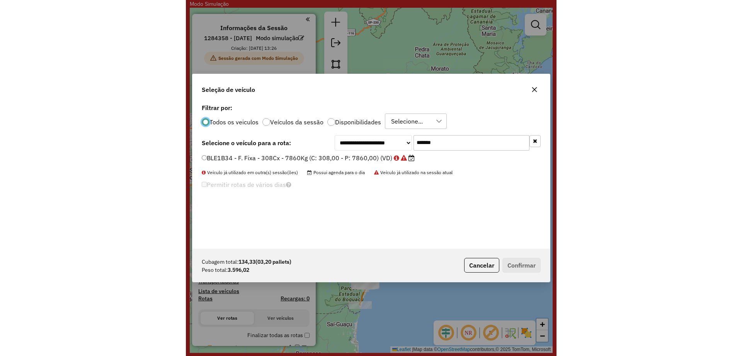
scroll to position [4, 2]
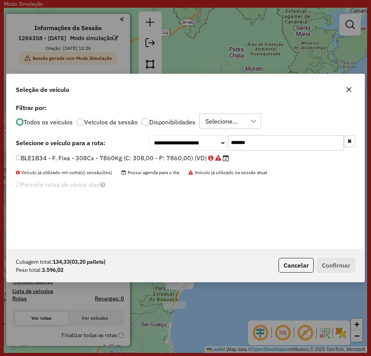
click at [278, 147] on input "*******" at bounding box center [286, 142] width 116 height 15
paste input "text"
type input "*******"
click at [127, 153] on div "**********" at bounding box center [186, 175] width 358 height 147
drag, startPoint x: 128, startPoint y: 155, endPoint x: 177, endPoint y: 185, distance: 57.0
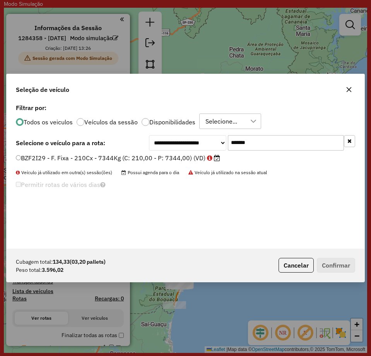
click at [129, 155] on label "BZF2I29 - F. Fixa - 210Cx - 7344Kg (C: 210,00 - P: 7344,00) (VD)" at bounding box center [118, 157] width 204 height 9
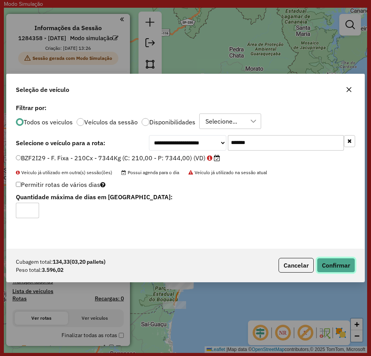
click at [331, 267] on button "Confirmar" at bounding box center [336, 265] width 38 height 15
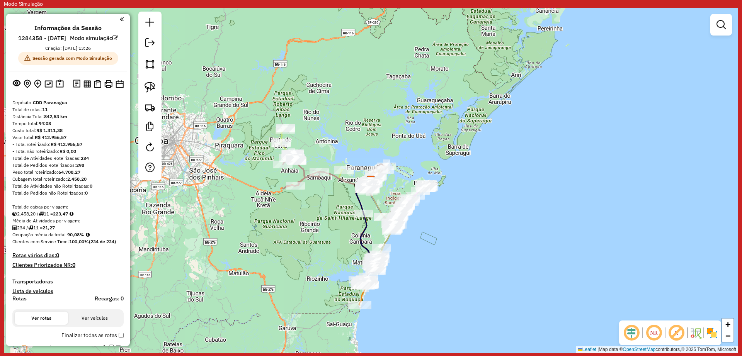
click at [328, 242] on div "Janela de atendimento Grade de atendimento Capacidade Transportadoras Veículos …" at bounding box center [371, 181] width 735 height 346
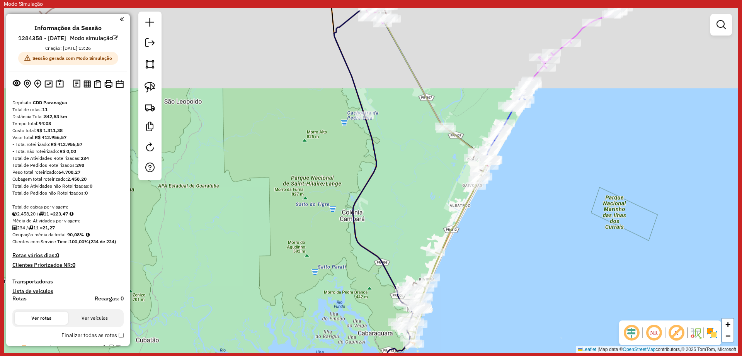
scroll to position [0, 0]
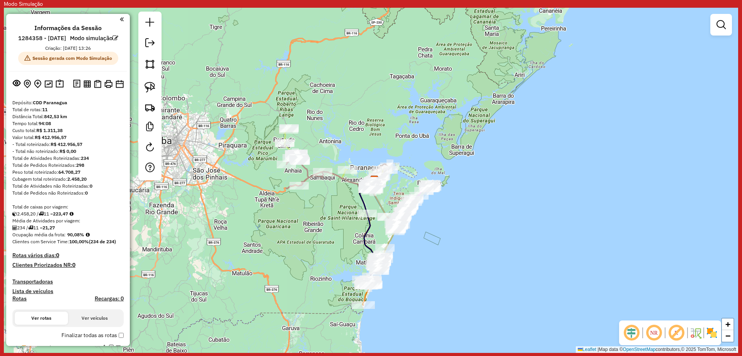
drag, startPoint x: 337, startPoint y: 279, endPoint x: 335, endPoint y: 259, distance: 20.3
click at [335, 259] on div "Janela de atendimento Grade de atendimento Capacidade Transportadoras Veículos …" at bounding box center [371, 181] width 735 height 346
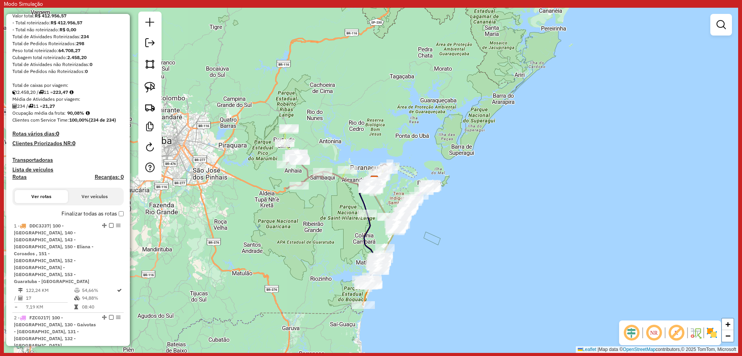
scroll to position [163, 0]
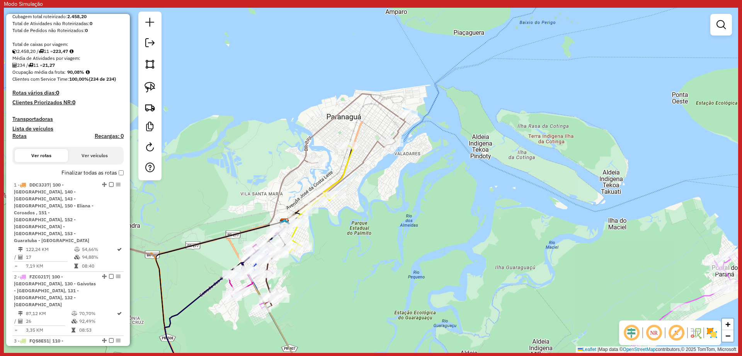
click at [368, 148] on icon at bounding box center [169, 174] width 478 height 161
select select "**********"
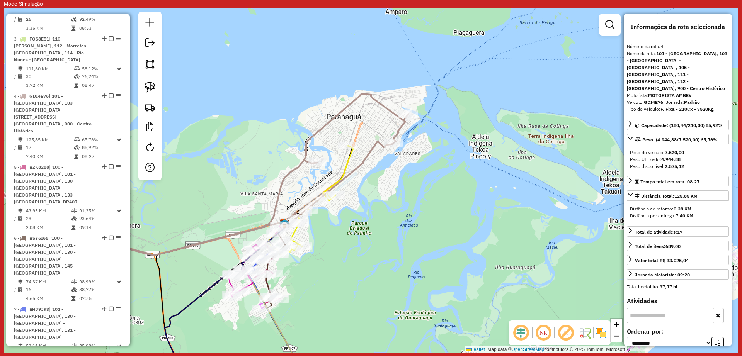
scroll to position [518, 0]
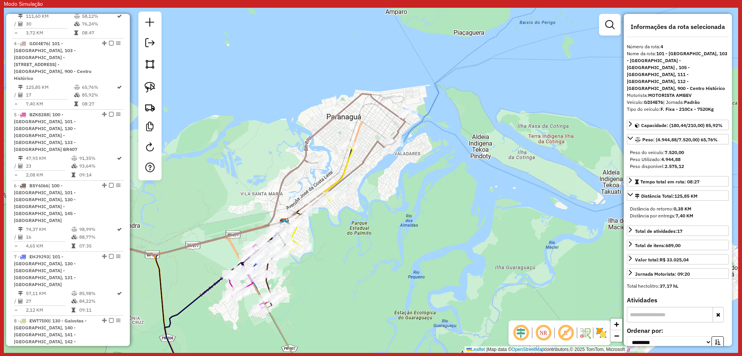
click at [348, 161] on icon at bounding box center [310, 200] width 85 height 109
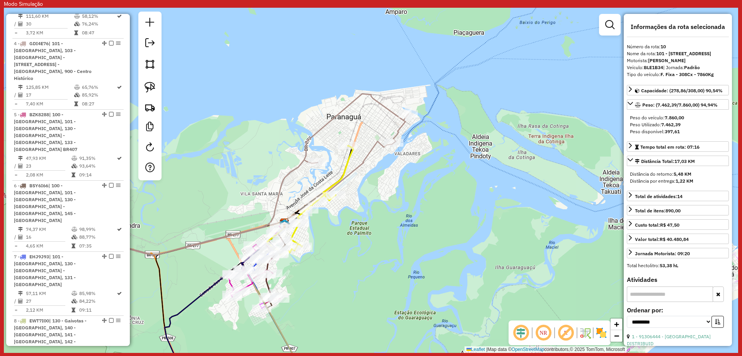
scroll to position [694, 0]
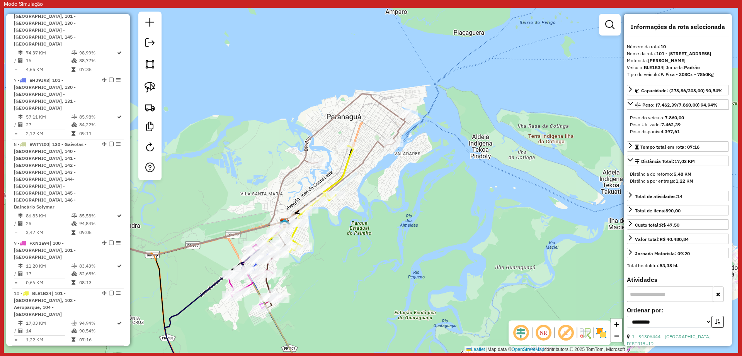
click at [349, 162] on icon at bounding box center [310, 200] width 85 height 109
click at [368, 176] on div "Janela de atendimento Grade de atendimento Capacidade Transportadoras Veículos …" at bounding box center [371, 181] width 735 height 346
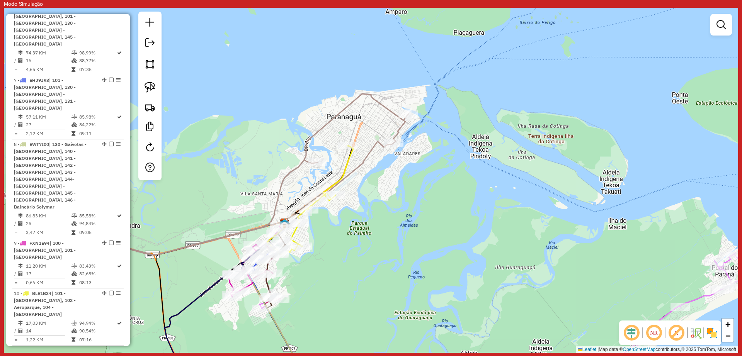
click at [309, 149] on icon at bounding box center [169, 174] width 478 height 161
select select "**********"
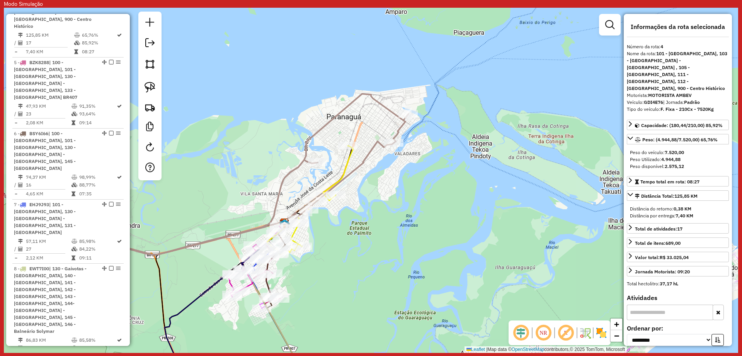
scroll to position [518, 0]
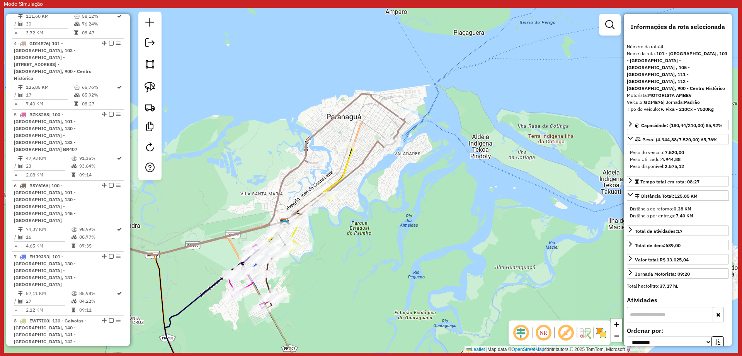
click at [348, 163] on icon at bounding box center [310, 200] width 85 height 109
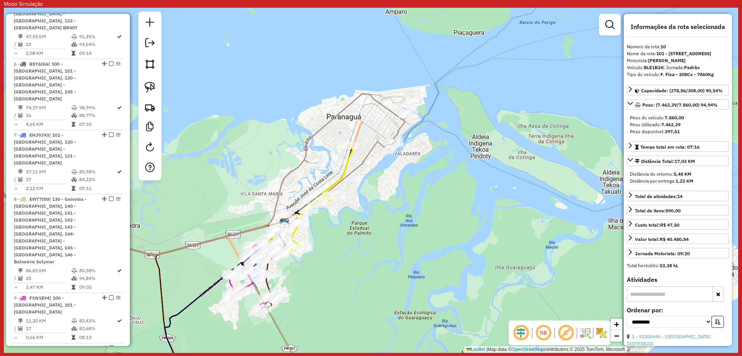
scroll to position [694, 0]
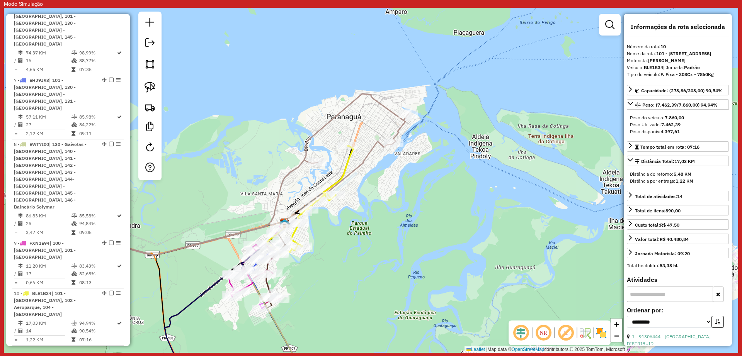
click at [368, 179] on div "Janela de atendimento Grade de atendimento Capacidade Transportadoras Veículos …" at bounding box center [371, 181] width 735 height 346
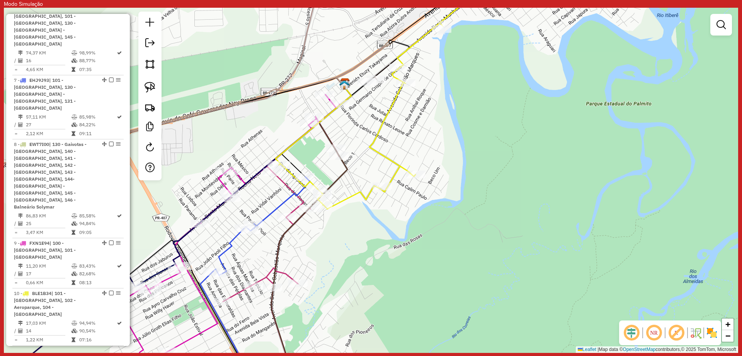
click at [356, 239] on div "Janela de atendimento Grade de atendimento Capacidade Transportadoras Veículos …" at bounding box center [371, 181] width 735 height 346
click at [281, 200] on icon at bounding box center [255, 282] width 110 height 211
select select "**********"
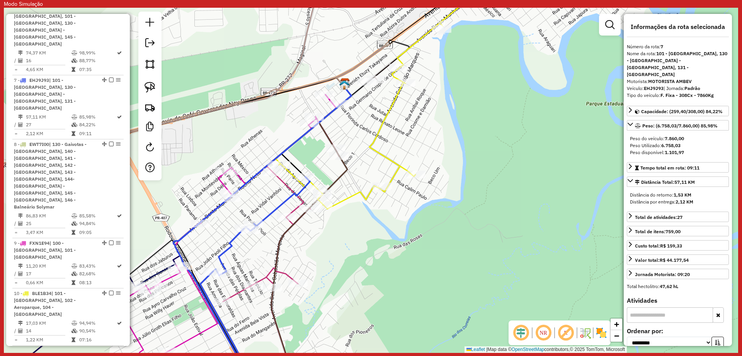
click at [339, 247] on div "Janela de atendimento Grade de atendimento Capacidade Transportadoras Veículos …" at bounding box center [371, 181] width 735 height 346
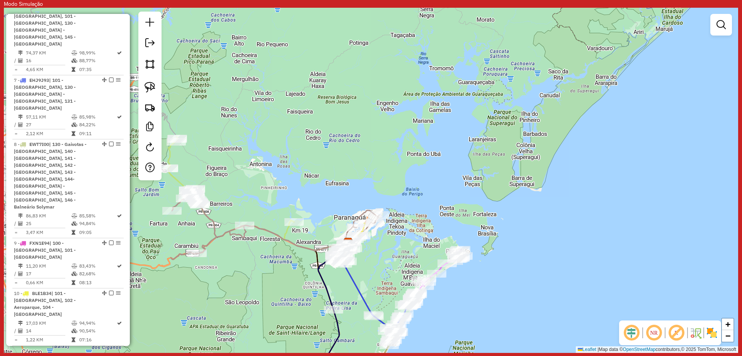
drag, startPoint x: 249, startPoint y: 259, endPoint x: 313, endPoint y: 266, distance: 65.0
click at [313, 267] on div "Janela de atendimento Grade de atendimento Capacidade Transportadoras Veículos …" at bounding box center [371, 181] width 735 height 346
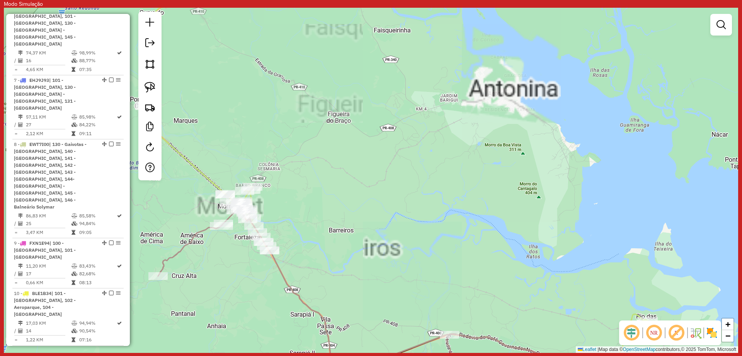
click at [205, 177] on icon at bounding box center [396, 184] width 505 height 408
select select "**********"
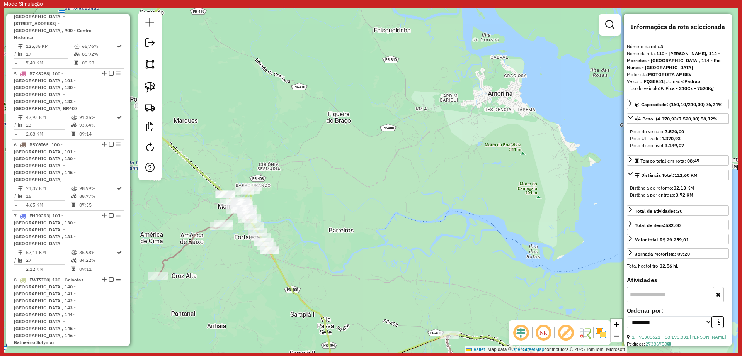
scroll to position [467, 0]
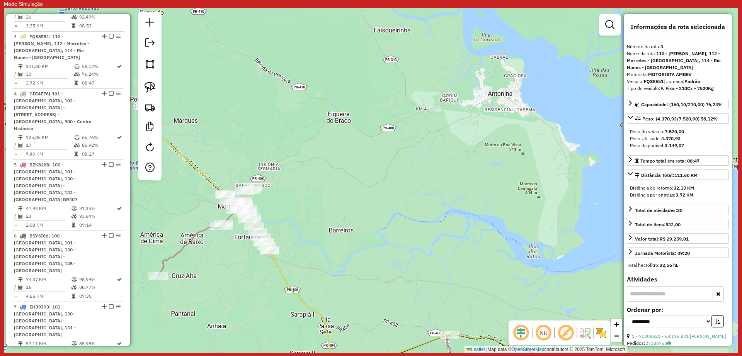
click at [232, 160] on div "Janela de atendimento Grade de atendimento Capacidade Transportadoras Veículos …" at bounding box center [371, 181] width 735 height 346
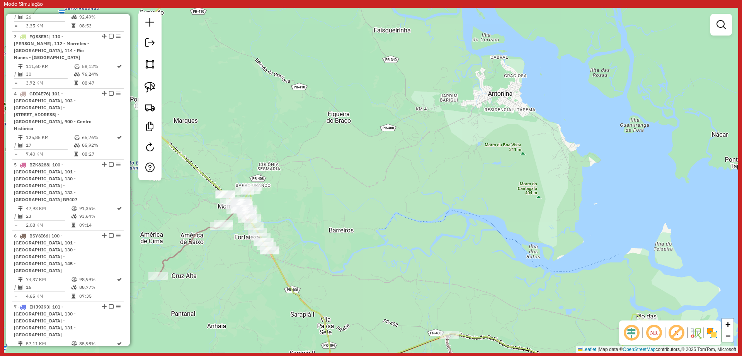
click at [203, 235] on icon at bounding box center [379, 298] width 443 height 181
select select "**********"
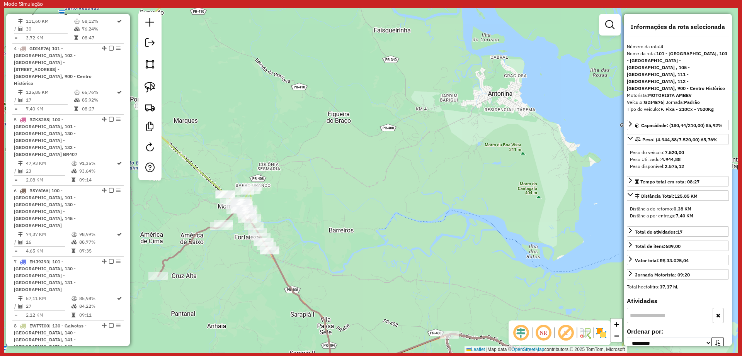
scroll to position [518, 0]
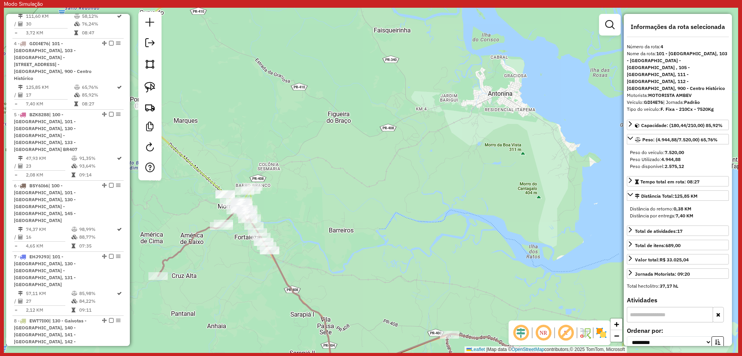
click at [220, 268] on div "Janela de atendimento Grade de atendimento Capacidade Transportadoras Veículos …" at bounding box center [371, 181] width 735 height 346
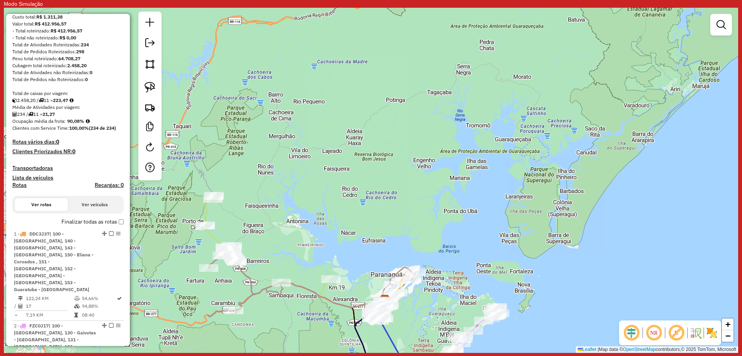
scroll to position [0, 0]
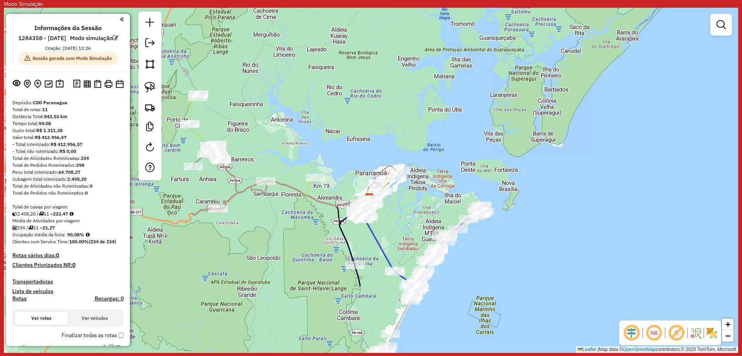
drag, startPoint x: 399, startPoint y: 225, endPoint x: 383, endPoint y: 123, distance: 102.8
click at [383, 123] on div "Janela de atendimento Grade de atendimento Capacidade Transportadoras Veículos …" at bounding box center [371, 181] width 735 height 346
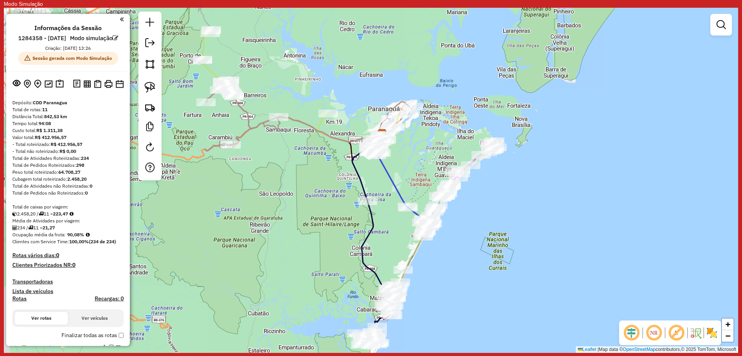
drag, startPoint x: 422, startPoint y: 198, endPoint x: 432, endPoint y: 158, distance: 41.0
click at [432, 158] on div "Janela de atendimento Grade de atendimento Capacidade Transportadoras Veículos …" at bounding box center [371, 181] width 735 height 346
click at [301, 229] on div "Janela de atendimento Grade de atendimento Capacidade Transportadoras Veículos …" at bounding box center [371, 181] width 735 height 346
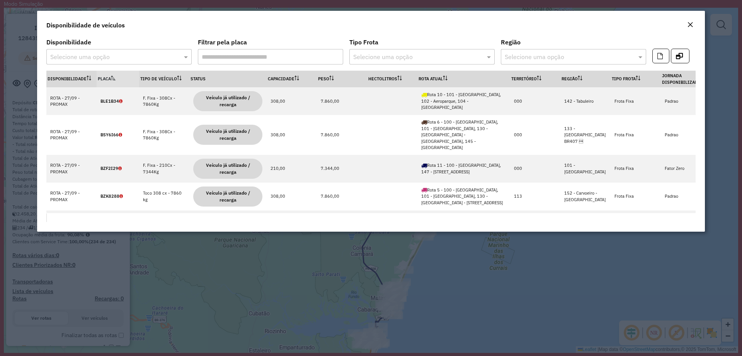
click at [134, 54] on input "text" at bounding box center [111, 57] width 122 height 9
click at [294, 17] on div "Disponibilidade de veículos" at bounding box center [371, 24] width 668 height 26
click at [694, 24] on button "Close" at bounding box center [690, 25] width 11 height 10
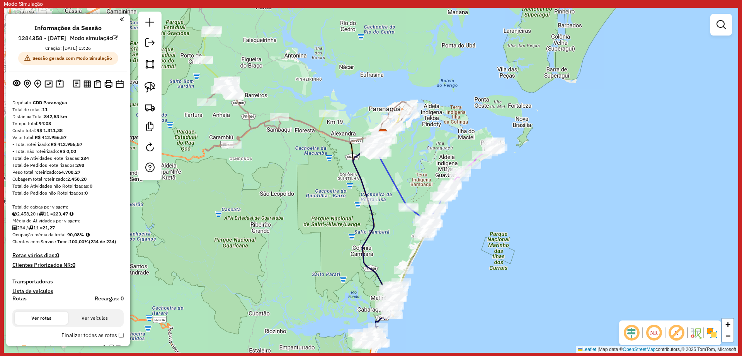
drag, startPoint x: 502, startPoint y: 238, endPoint x: 498, endPoint y: 207, distance: 31.1
click at [501, 210] on div "Janela de atendimento Grade de atendimento Capacidade Transportadoras Veículos …" at bounding box center [371, 181] width 735 height 346
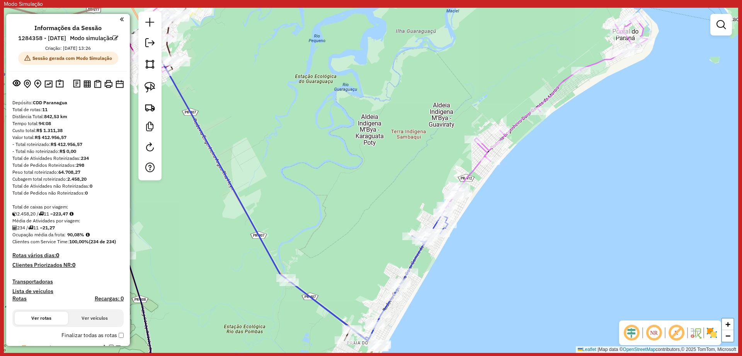
click at [518, 122] on icon at bounding box center [405, 179] width 486 height 324
select select "**********"
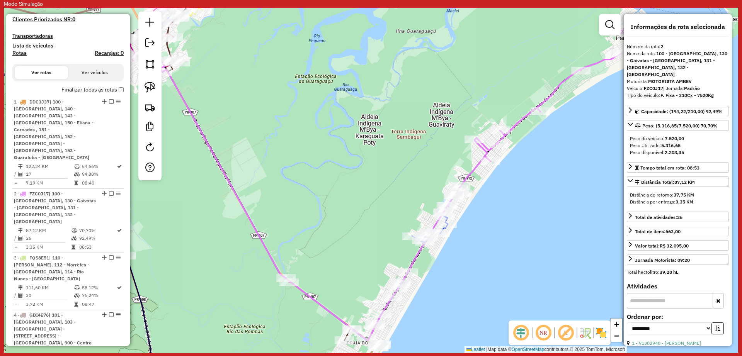
scroll to position [410, 0]
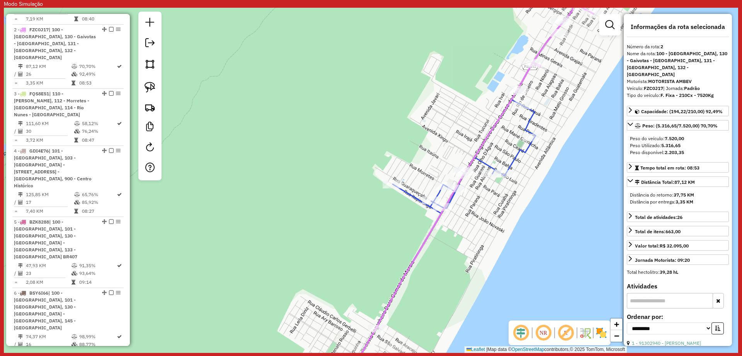
click at [411, 194] on icon at bounding box center [232, 238] width 605 height 299
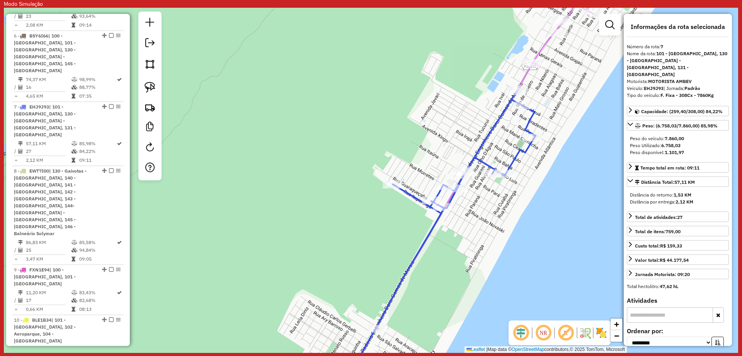
scroll to position [694, 0]
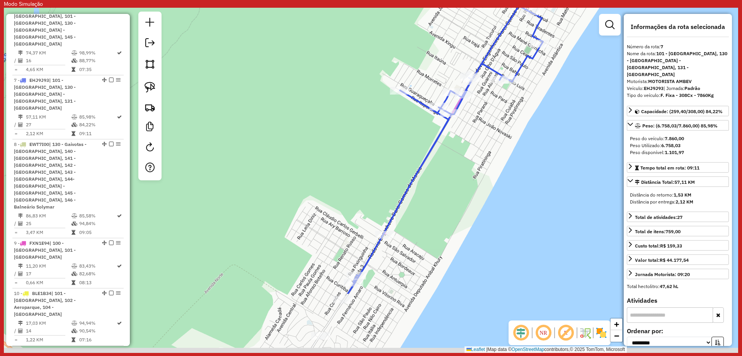
drag, startPoint x: 466, startPoint y: 305, endPoint x: 474, endPoint y: 210, distance: 95.5
click at [472, 206] on div "Janela de atendimento Grade de atendimento Capacidade Transportadoras Veículos …" at bounding box center [371, 181] width 735 height 346
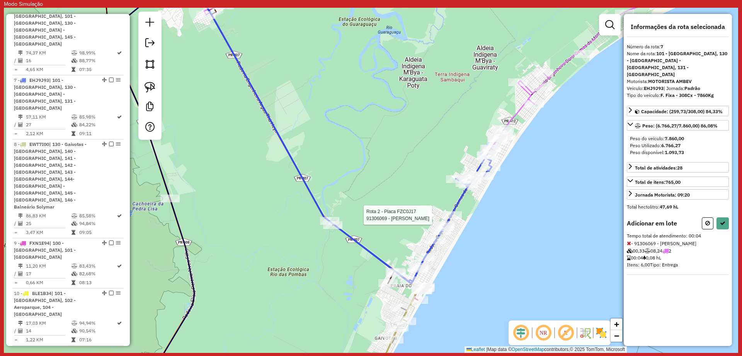
select select "**********"
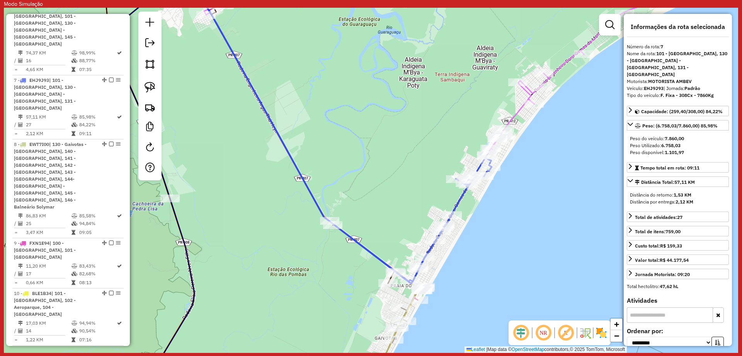
click at [484, 241] on div "Janela de atendimento Grade de atendimento Capacidade Transportadoras Veículos …" at bounding box center [371, 181] width 735 height 346
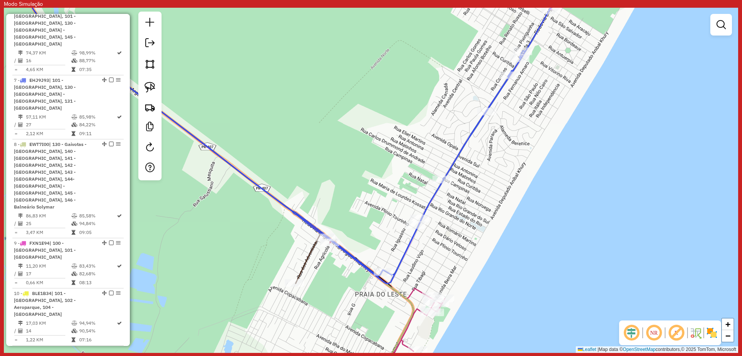
click at [418, 291] on icon at bounding box center [229, 163] width 431 height 380
select select "**********"
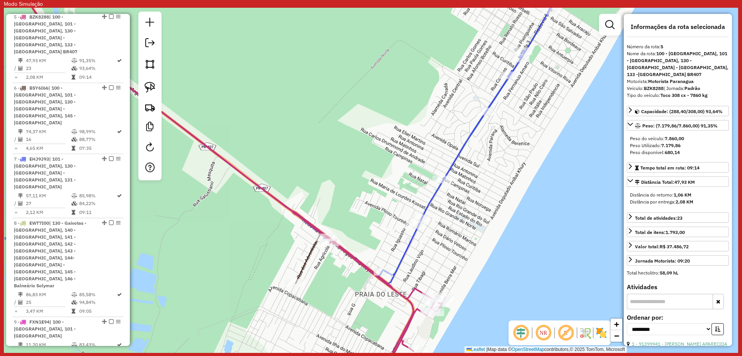
scroll to position [582, 0]
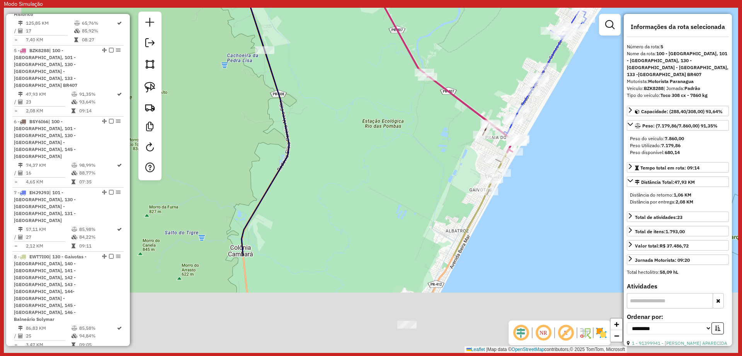
click at [546, 153] on div "Janela de atendimento Grade de atendimento Capacidade Transportadoras Veículos …" at bounding box center [371, 181] width 735 height 346
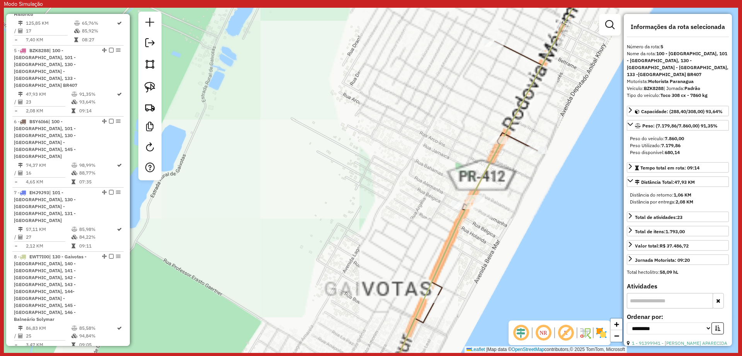
click at [520, 55] on icon at bounding box center [487, 180] width 207 height 415
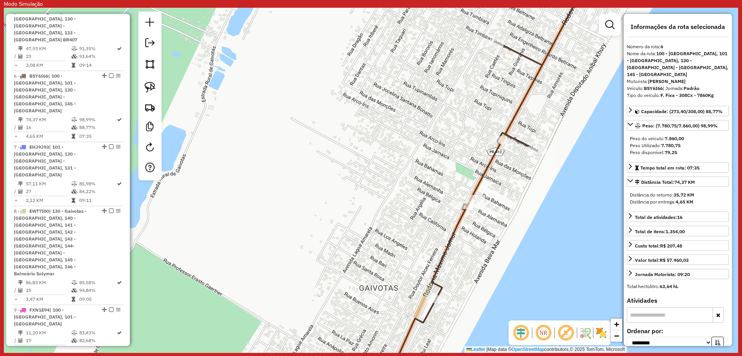
scroll to position [639, 0]
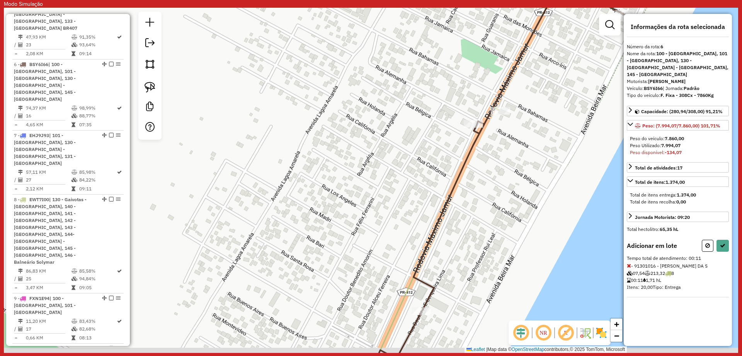
drag, startPoint x: 499, startPoint y: 184, endPoint x: 503, endPoint y: 134, distance: 50.1
click at [503, 134] on div "Janela de atendimento Grade de atendimento Capacidade Transportadoras Veículos …" at bounding box center [371, 181] width 735 height 346
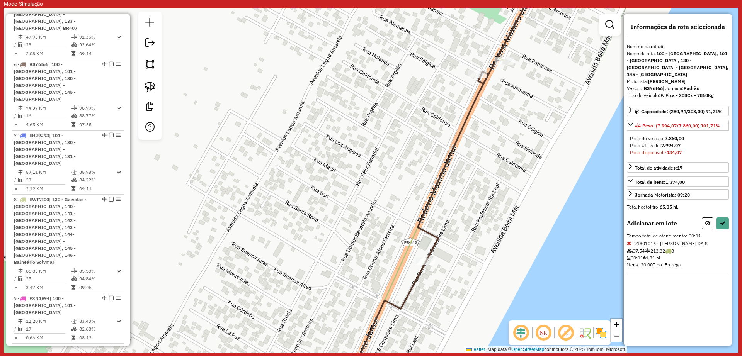
select select "**********"
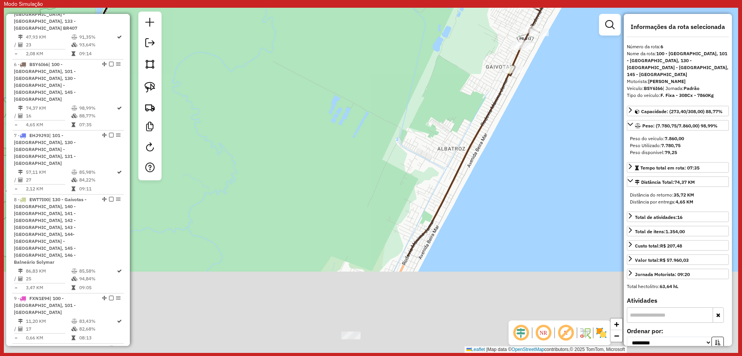
drag, startPoint x: 509, startPoint y: 242, endPoint x: 535, endPoint y: 91, distance: 152.9
click at [535, 85] on div "Janela de atendimento Grade de atendimento Capacidade Transportadoras Veículos …" at bounding box center [371, 181] width 735 height 346
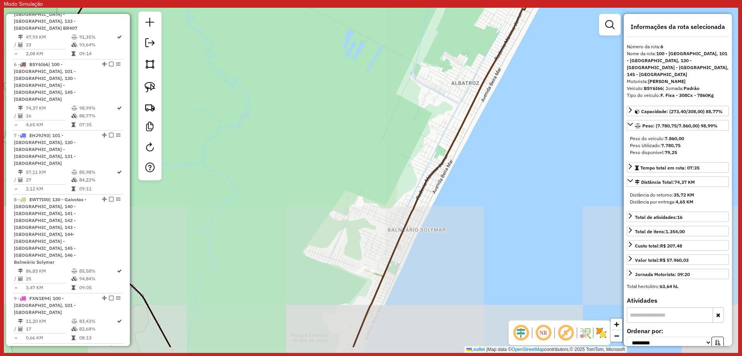
drag, startPoint x: 492, startPoint y: 243, endPoint x: 545, endPoint y: 92, distance: 160.8
click at [545, 92] on div "Janela de atendimento Grade de atendimento Capacidade Transportadoras Veículos …" at bounding box center [371, 181] width 735 height 346
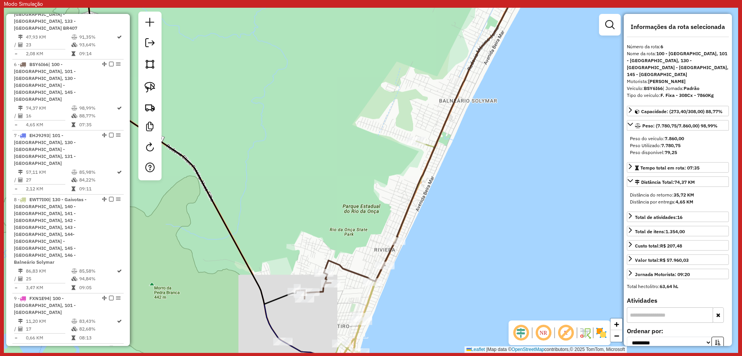
drag, startPoint x: 453, startPoint y: 231, endPoint x: 474, endPoint y: 165, distance: 69.0
click at [474, 165] on div "Janela de atendimento Grade de atendimento Capacidade Transportadoras Veículos …" at bounding box center [371, 181] width 735 height 346
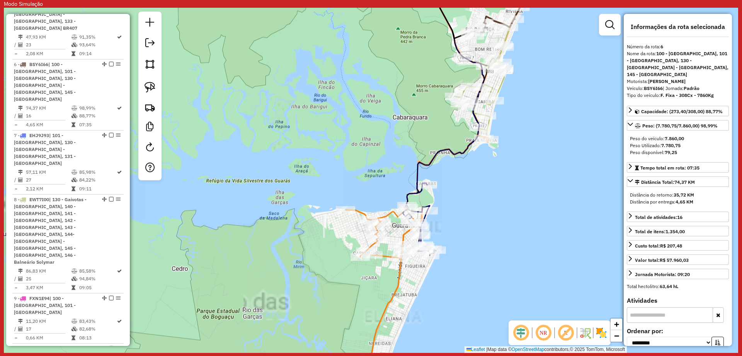
click at [395, 288] on icon at bounding box center [418, 180] width 144 height 415
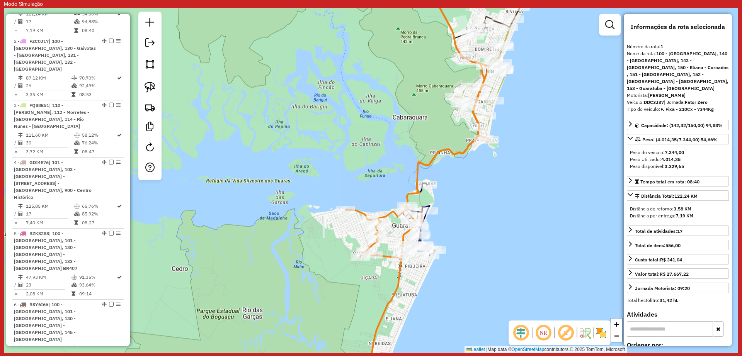
scroll to position [339, 0]
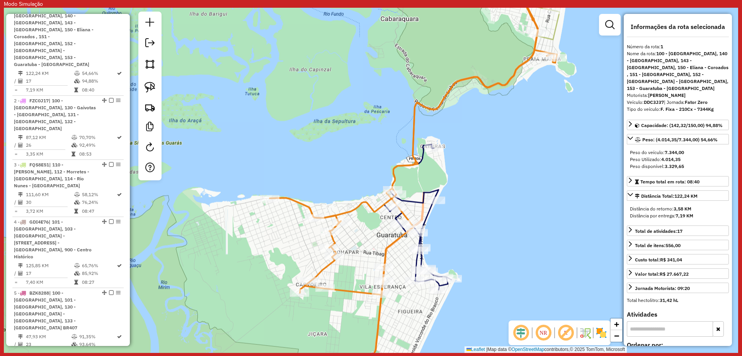
click at [417, 202] on icon at bounding box center [461, 131] width 154 height 317
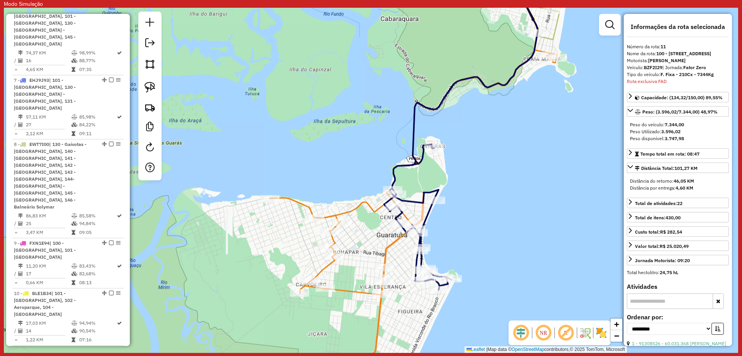
click at [363, 206] on icon at bounding box center [404, 95] width 268 height 245
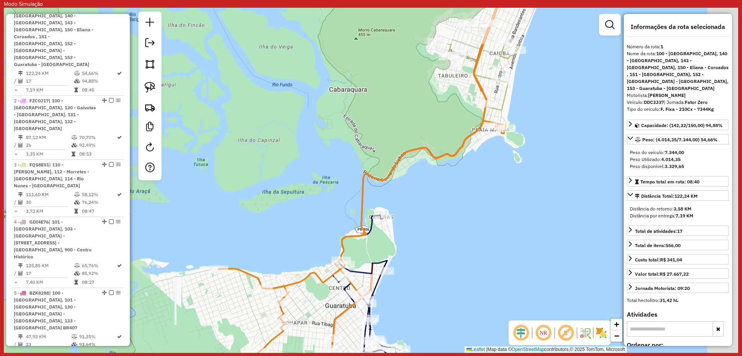
drag, startPoint x: 529, startPoint y: 167, endPoint x: 489, endPoint y: 228, distance: 73.4
click at [489, 228] on div "Janela de atendimento Grade de atendimento Capacidade Transportadoras Veículos …" at bounding box center [371, 181] width 735 height 346
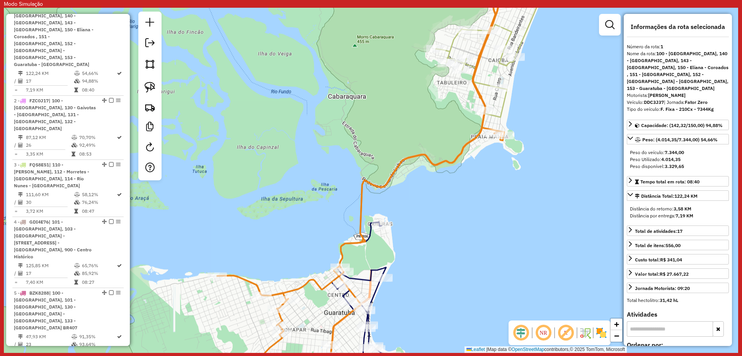
click at [501, 112] on icon at bounding box center [487, 45] width 103 height 144
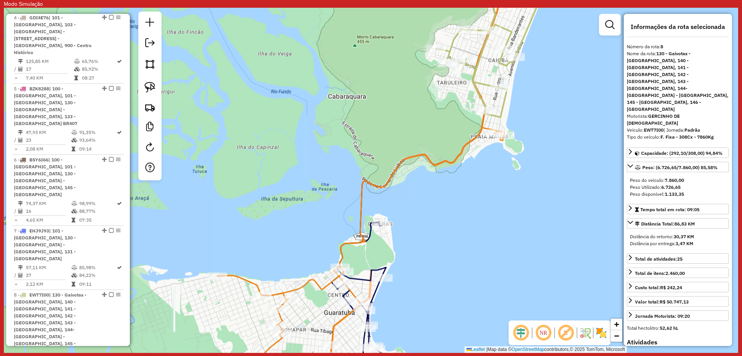
scroll to position [694, 0]
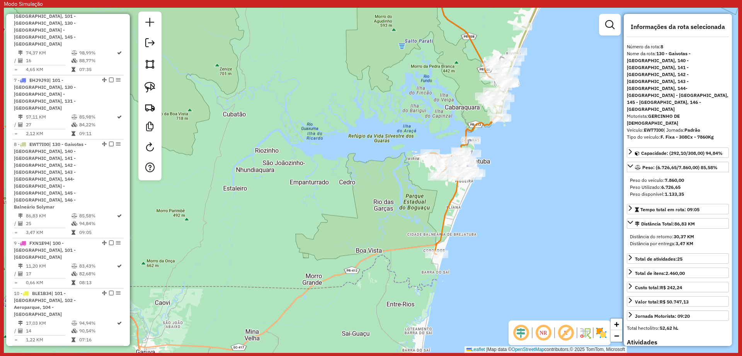
click at [499, 154] on div "Janela de atendimento Grade de atendimento Capacidade Transportadoras Veículos …" at bounding box center [371, 181] width 735 height 346
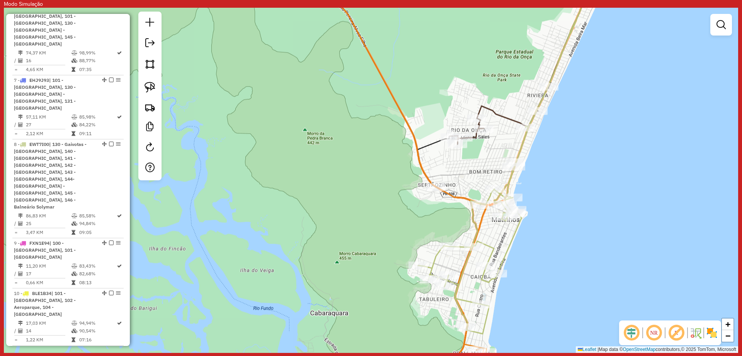
click at [505, 117] on icon at bounding box center [523, 58] width 146 height 171
select select "**********"
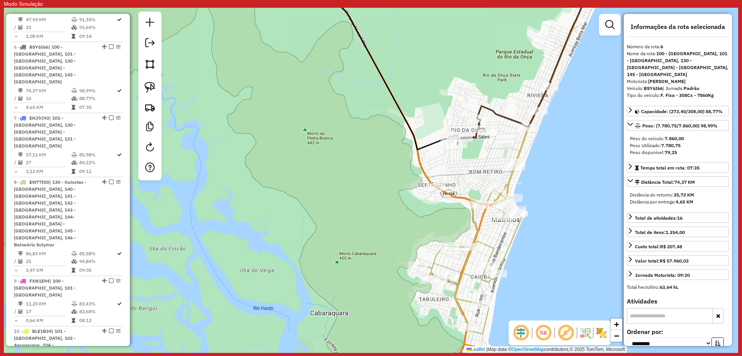
scroll to position [639, 0]
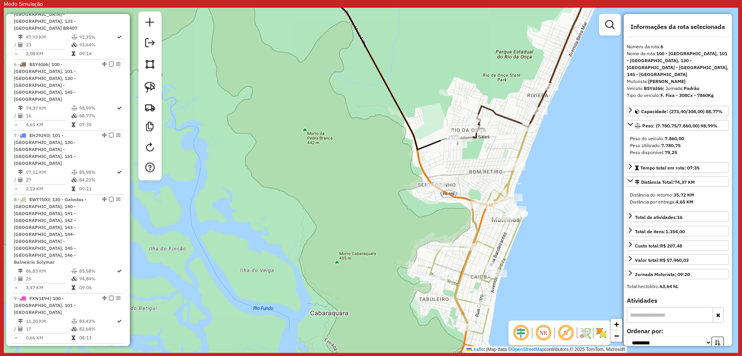
click at [508, 181] on icon at bounding box center [507, 153] width 178 height 361
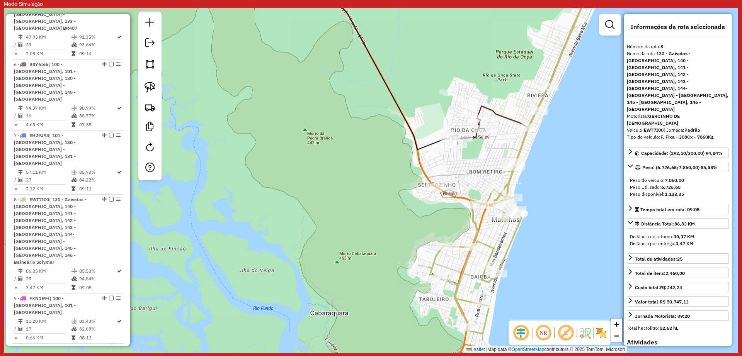
scroll to position [694, 0]
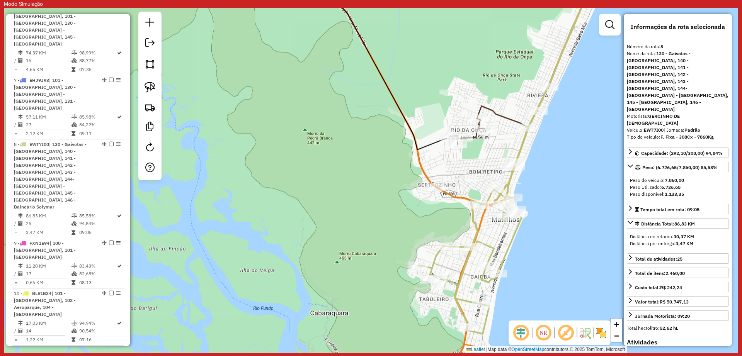
click at [537, 167] on div "Janela de atendimento Grade de atendimento Capacidade Transportadoras Veículos …" at bounding box center [371, 181] width 735 height 346
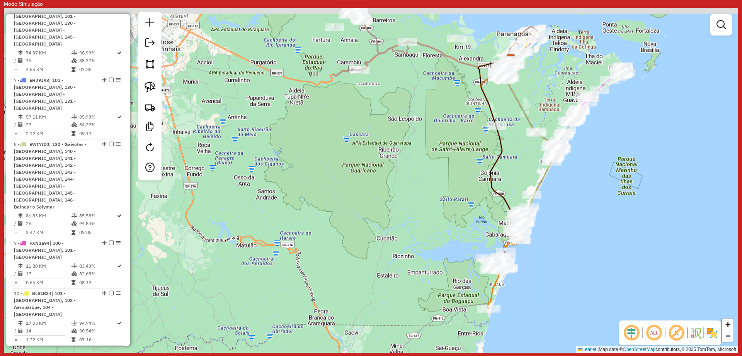
drag, startPoint x: 457, startPoint y: 179, endPoint x: 449, endPoint y: 254, distance: 75.4
click at [449, 254] on div "Janela de atendimento Grade de atendimento Capacidade Transportadoras Veículos …" at bounding box center [371, 181] width 735 height 346
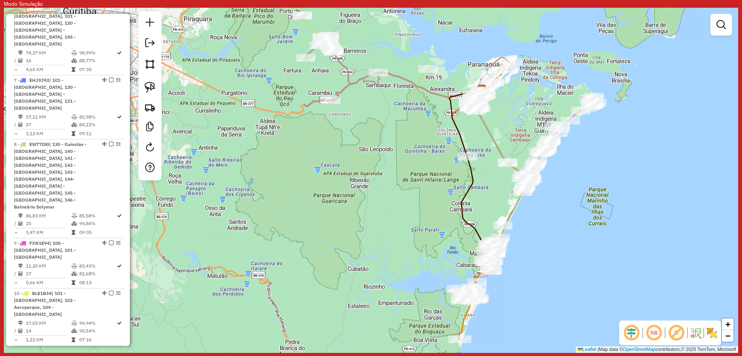
drag, startPoint x: 397, startPoint y: 129, endPoint x: 366, endPoint y: 135, distance: 31.2
click at [366, 135] on div "Janela de atendimento Grade de atendimento Capacidade Transportadoras Veículos …" at bounding box center [371, 181] width 735 height 346
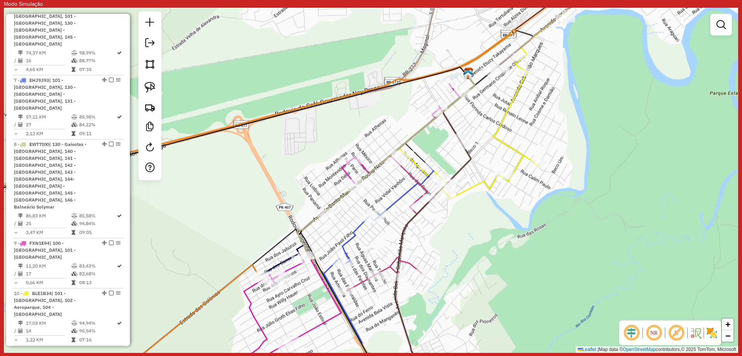
click at [365, 167] on icon at bounding box center [354, 225] width 220 height 283
select select "**********"
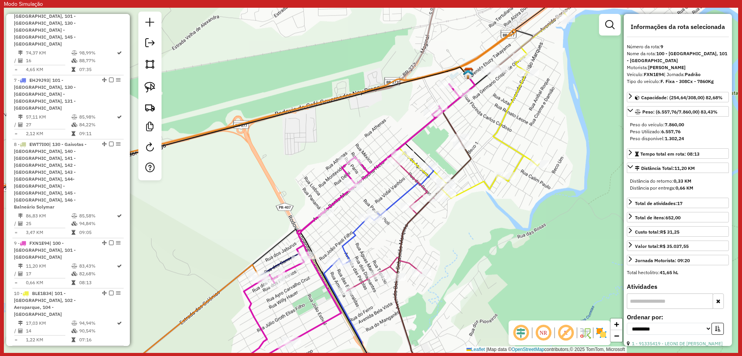
click at [387, 126] on div "Janela de atendimento Grade de atendimento Capacidade Transportadoras Veículos …" at bounding box center [371, 181] width 735 height 346
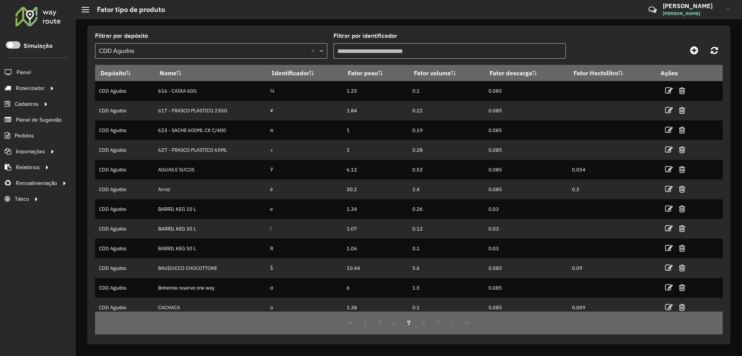
scroll to position [6, 0]
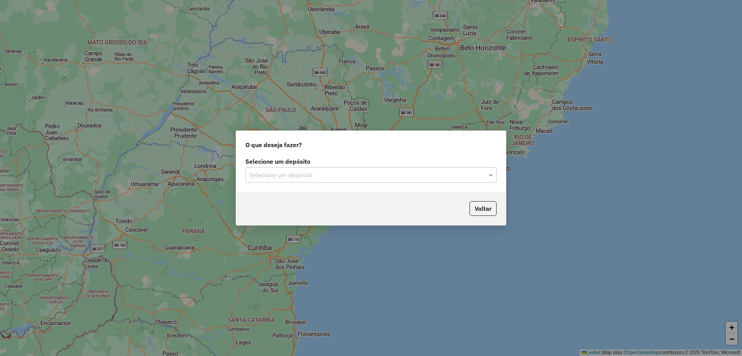
click at [364, 182] on div "Selecione um depósito" at bounding box center [370, 174] width 251 height 15
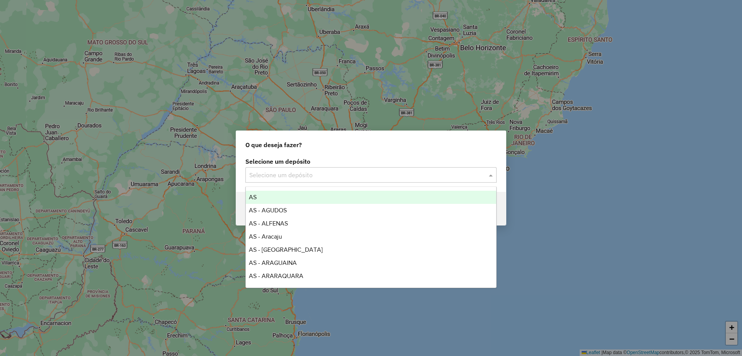
type input "*"
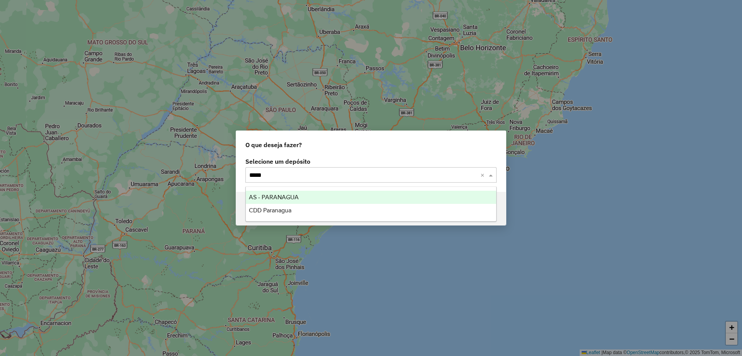
type input "******"
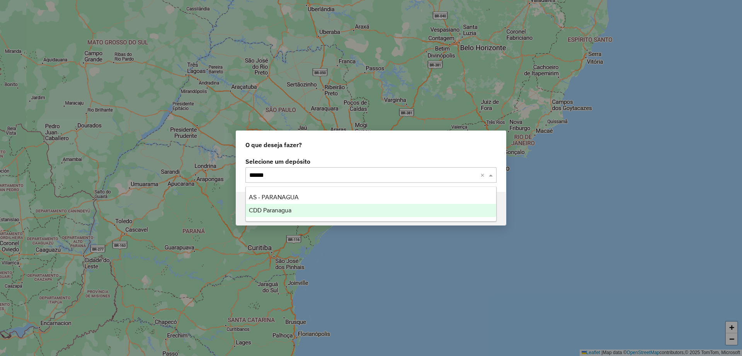
click at [317, 208] on div "CDD Paranagua" at bounding box center [371, 210] width 251 height 13
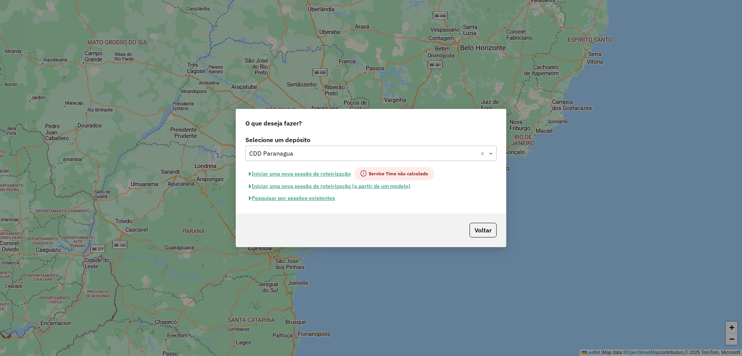
click at [322, 197] on button "Pesquisar por sessões existentes" at bounding box center [291, 199] width 93 height 12
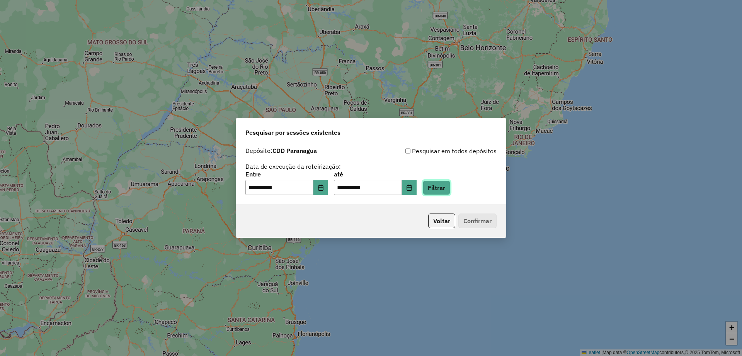
click at [450, 193] on button "Filtrar" at bounding box center [436, 188] width 27 height 15
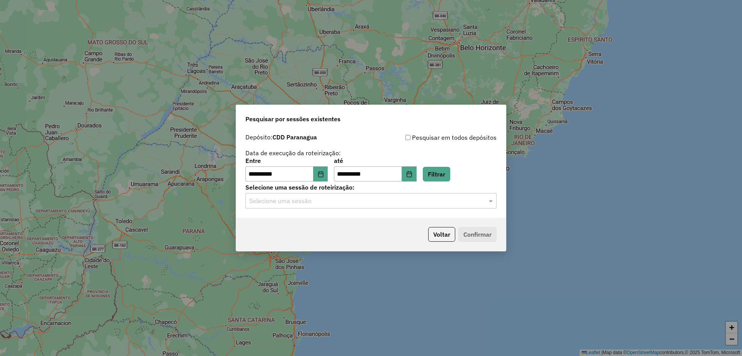
click at [353, 205] on input "text" at bounding box center [363, 201] width 228 height 9
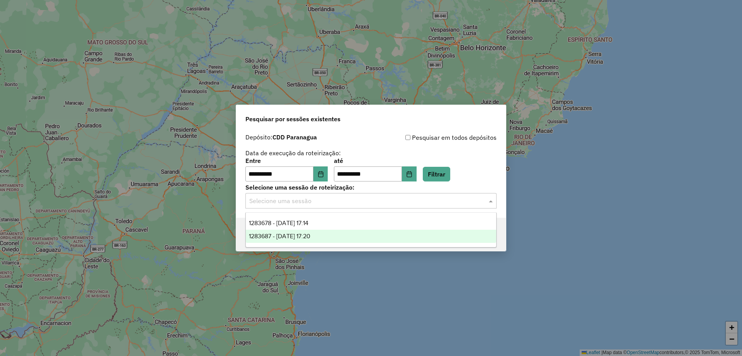
drag, startPoint x: 349, startPoint y: 223, endPoint x: 354, endPoint y: 235, distance: 12.5
click at [351, 235] on div "1283678 - 27/09/2025 17:14 1283687 - 27/09/2025 17:20" at bounding box center [371, 230] width 251 height 26
click at [353, 235] on div "1283687 - 27/09/2025 17:20" at bounding box center [371, 236] width 251 height 13
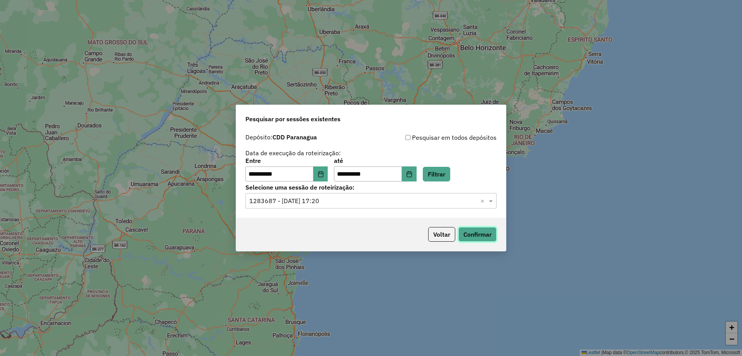
click at [466, 237] on button "Confirmar" at bounding box center [477, 234] width 38 height 15
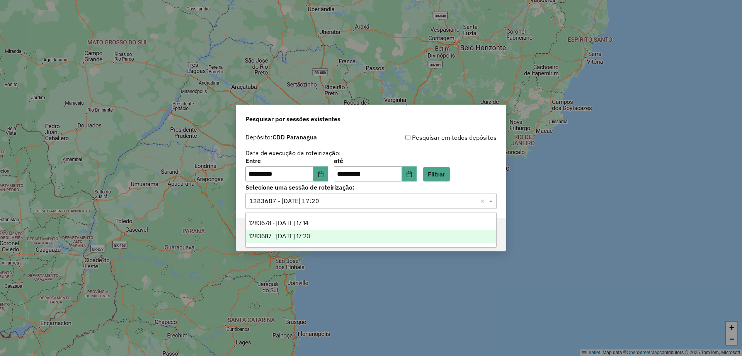
click at [323, 199] on input "text" at bounding box center [363, 201] width 228 height 9
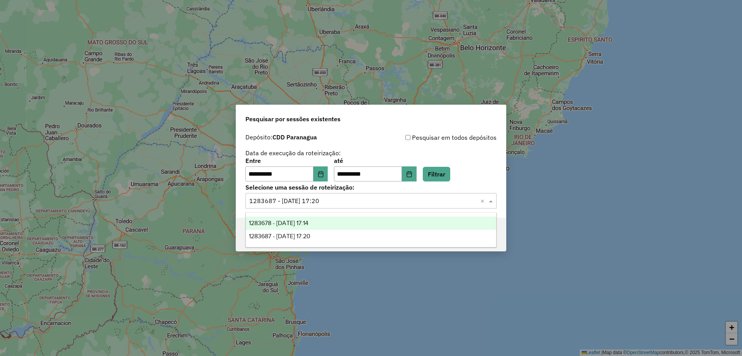
click at [327, 214] on ng-dropdown-panel "1283678 - 27/09/2025 17:14 1283687 - 27/09/2025 17:20" at bounding box center [370, 230] width 251 height 35
click at [327, 219] on div "1283678 - 27/09/2025 17:14" at bounding box center [371, 223] width 251 height 13
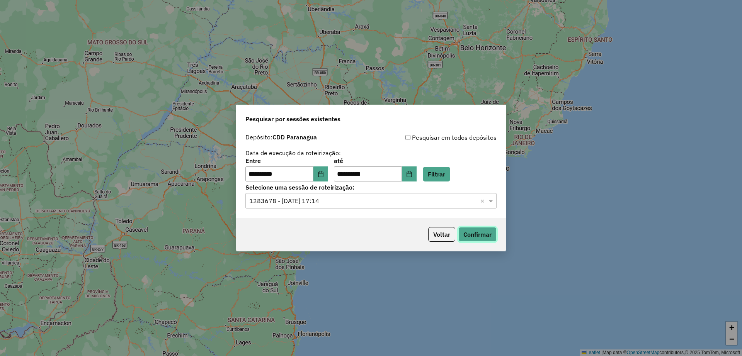
click at [476, 239] on button "Confirmar" at bounding box center [477, 234] width 38 height 15
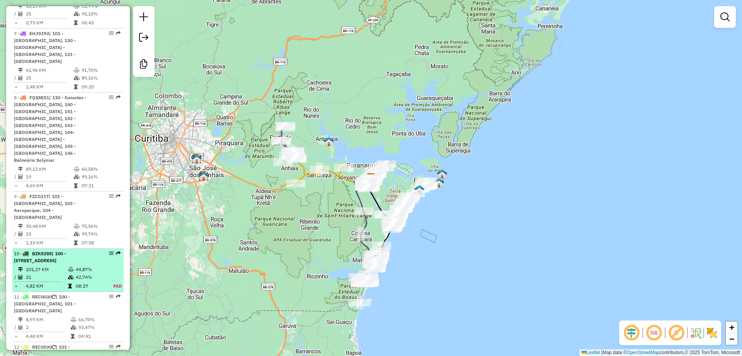
scroll to position [730, 0]
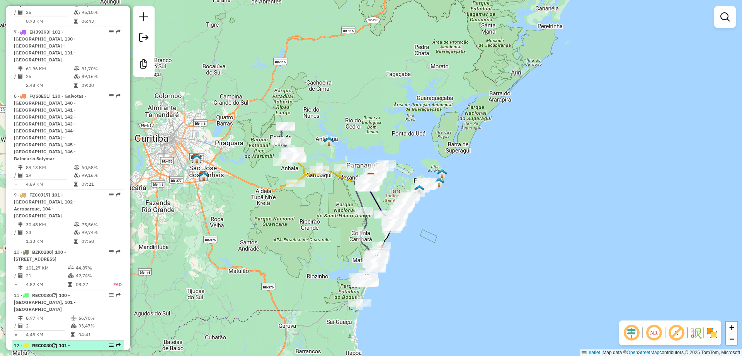
click at [86, 356] on td "69,21%" at bounding box center [99, 362] width 42 height 8
select select "**********"
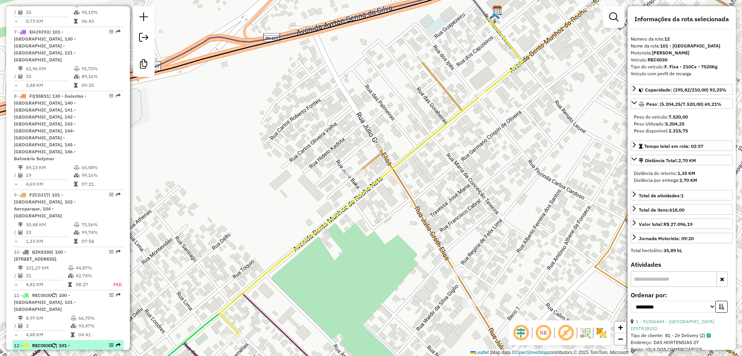
click at [92, 343] on div "12 - REC0030 | 101 - Parque Agari" at bounding box center [55, 350] width 82 height 14
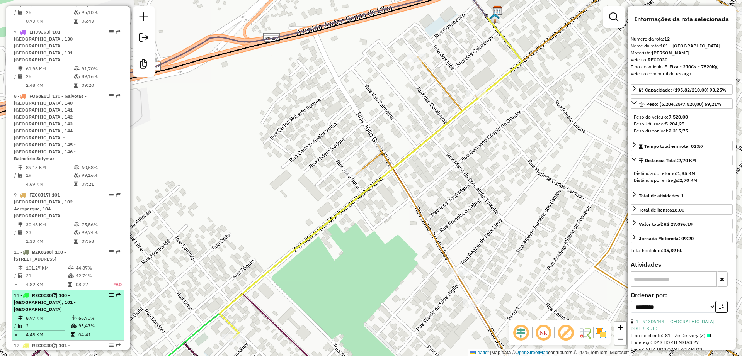
click at [91, 291] on li "11 - REC0030 | 100 - Vila Garcia, 101 - Parque Agari 8,97 KM 66,70% / 2 93,47% …" at bounding box center [67, 316] width 111 height 50
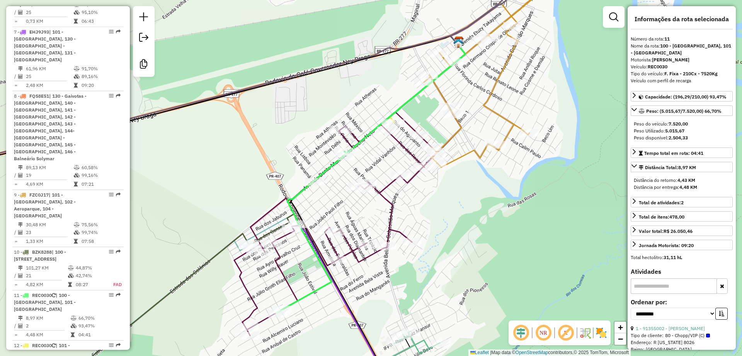
click at [463, 233] on div "Janela de atendimento Grade de atendimento Capacidade Transportadoras Veículos …" at bounding box center [371, 178] width 742 height 356
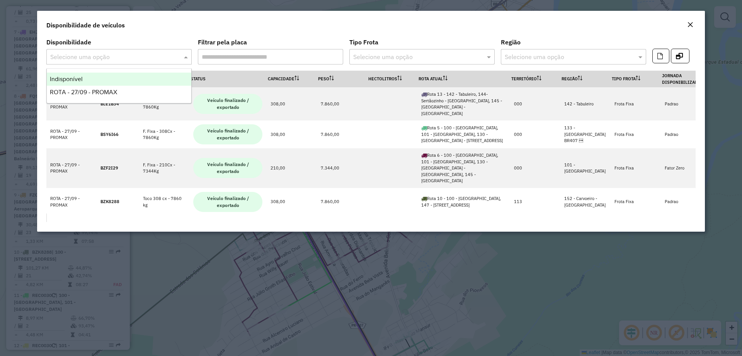
drag, startPoint x: 116, startPoint y: 60, endPoint x: 96, endPoint y: 82, distance: 29.3
click at [116, 60] on input "text" at bounding box center [111, 57] width 122 height 9
click at [87, 80] on div "Indisponível" at bounding box center [119, 79] width 145 height 13
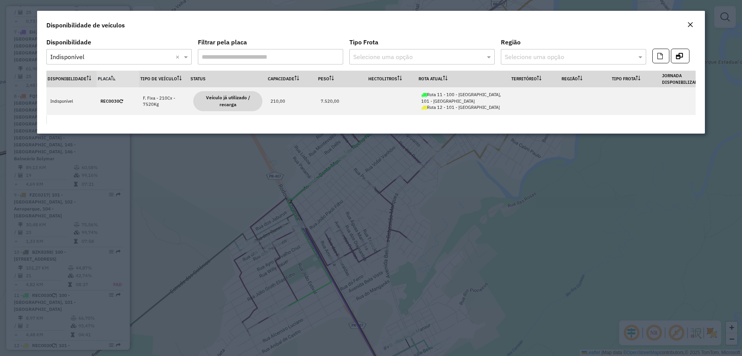
click at [692, 25] on em "Close" at bounding box center [690, 25] width 6 height 6
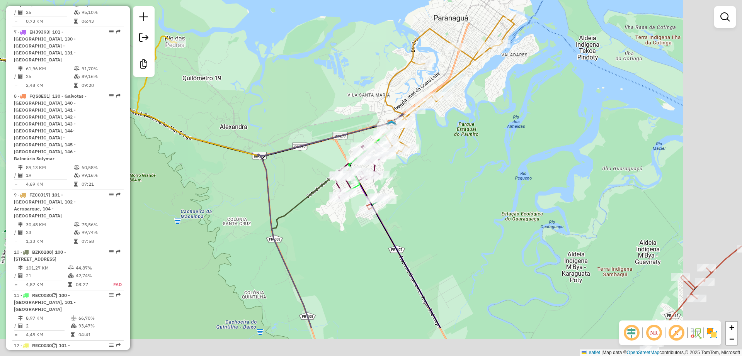
drag, startPoint x: 468, startPoint y: 250, endPoint x: 402, endPoint y: 185, distance: 92.7
click at [402, 186] on div "Janela de atendimento Grade de atendimento Capacidade Transportadoras Veículos …" at bounding box center [371, 178] width 742 height 356
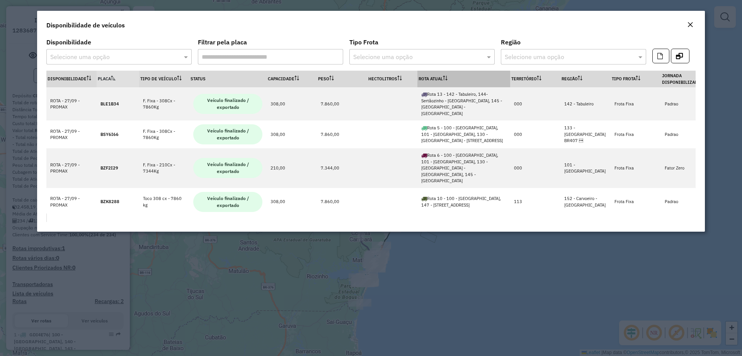
click at [448, 79] on icon at bounding box center [445, 78] width 5 height 5
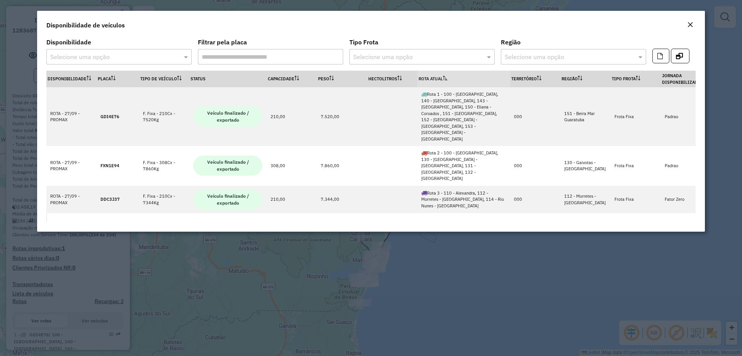
click at [448, 78] on icon at bounding box center [445, 78] width 5 height 5
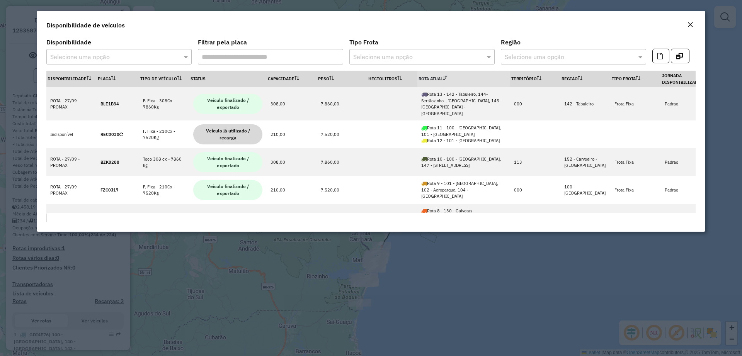
click at [448, 78] on icon at bounding box center [445, 78] width 5 height 5
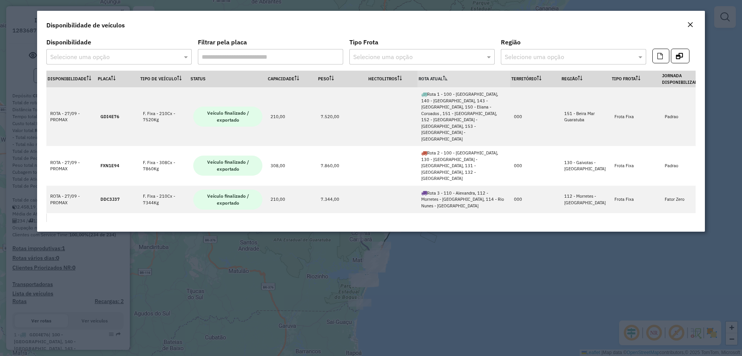
click at [448, 79] on icon at bounding box center [445, 78] width 5 height 5
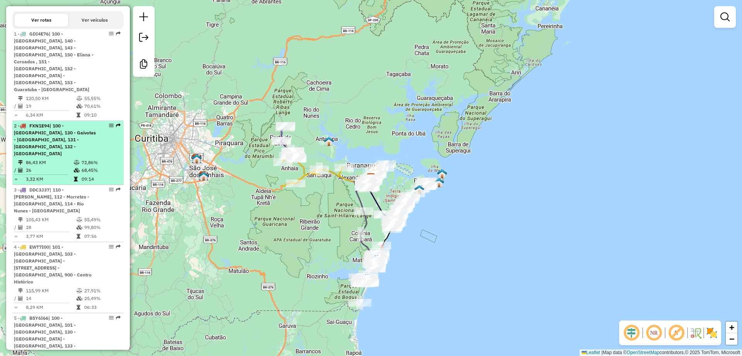
scroll to position [338, 0]
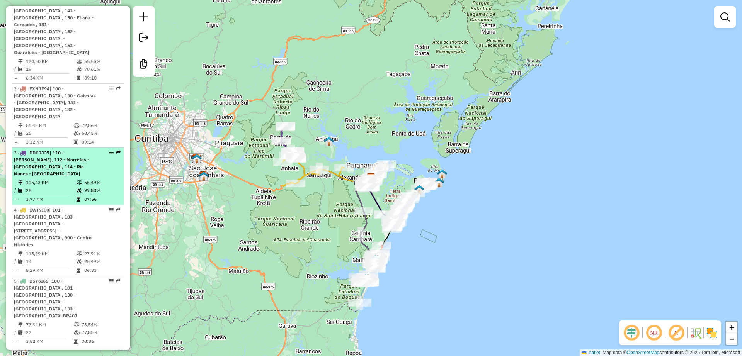
click at [95, 150] on li "3 - DDC3J37 | 110 - Alexandra, 112 - Morretes - [GEOGRAPHIC_DATA], 114 - Rio Nu…" at bounding box center [67, 176] width 111 height 57
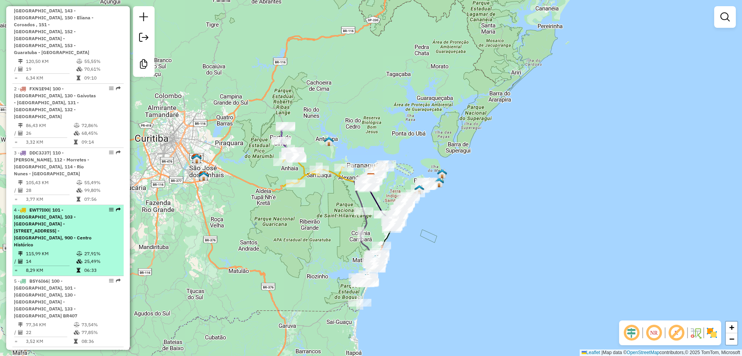
select select "**********"
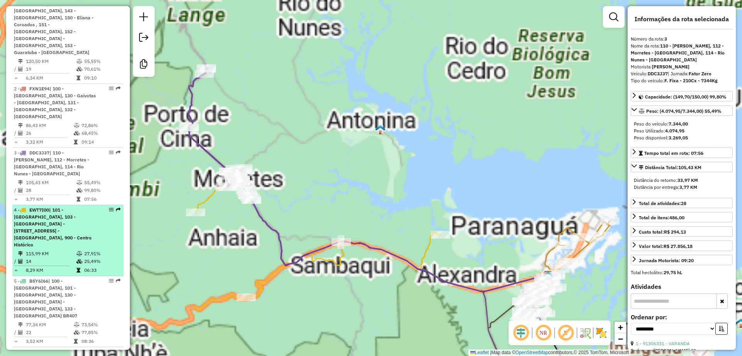
click at [89, 250] on td "27,91%" at bounding box center [102, 254] width 37 height 8
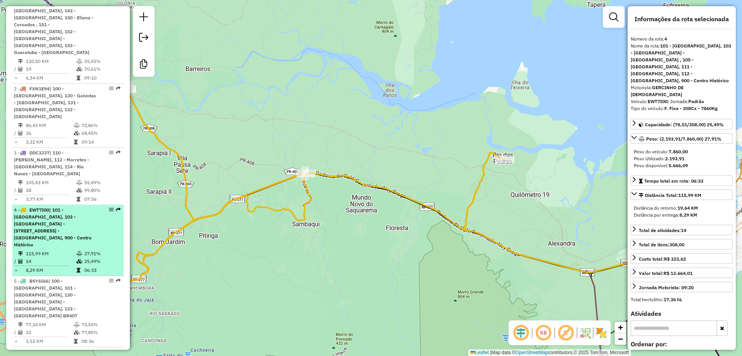
click at [89, 250] on td "27,91%" at bounding box center [102, 254] width 37 height 8
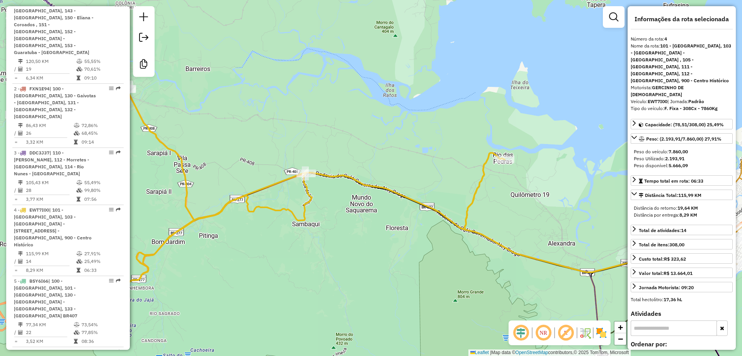
drag, startPoint x: 252, startPoint y: 244, endPoint x: 285, endPoint y: 234, distance: 34.5
click at [285, 234] on div "Janela de atendimento Grade de atendimento Capacidade Transportadoras Veículos …" at bounding box center [371, 178] width 742 height 356
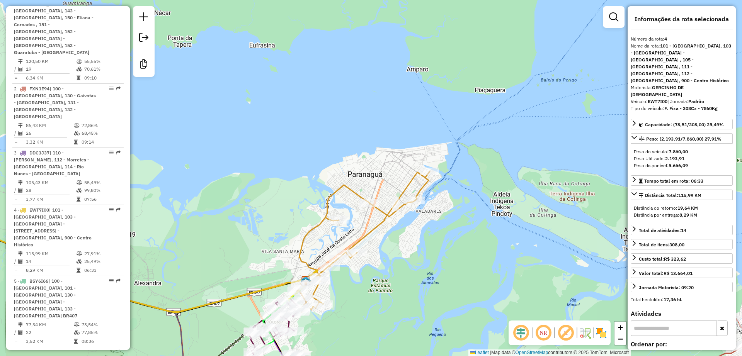
click at [423, 189] on icon at bounding box center [363, 242] width 133 height 141
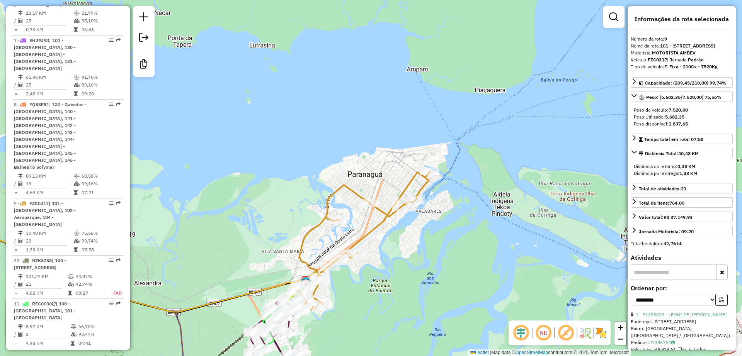
scroll to position [730, 0]
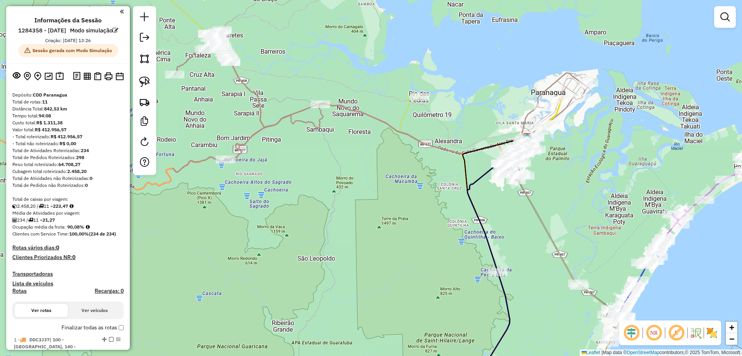
drag, startPoint x: 368, startPoint y: 181, endPoint x: 395, endPoint y: 176, distance: 27.4
click at [395, 176] on div "Janela de atendimento Grade de atendimento Capacidade Transportadoras Veículos …" at bounding box center [371, 178] width 742 height 356
click at [321, 120] on icon at bounding box center [381, 107] width 416 height 132
select select "**********"
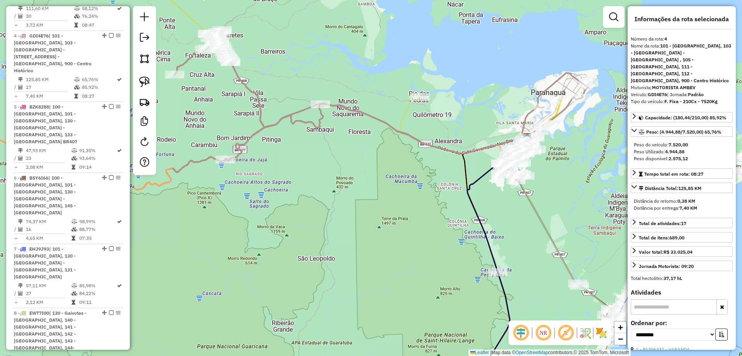
scroll to position [518, 0]
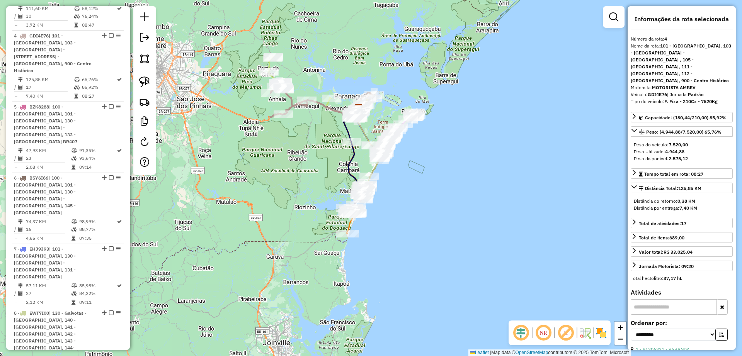
click at [305, 137] on div "Janela de atendimento Grade de atendimento Capacidade Transportadoras Veículos …" at bounding box center [371, 178] width 742 height 356
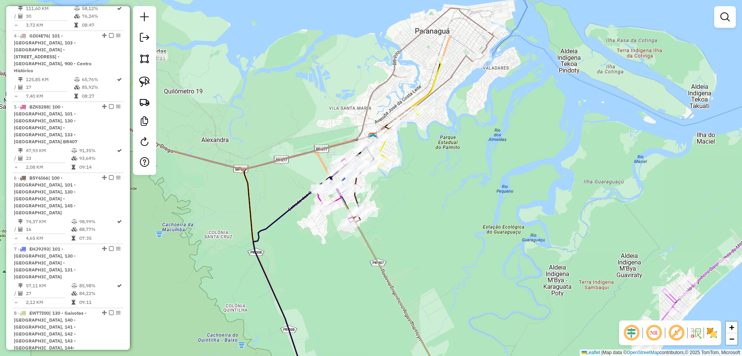
click at [381, 96] on div "Janela de atendimento Grade de atendimento Capacidade Transportadoras Veículos …" at bounding box center [371, 178] width 742 height 356
click at [374, 90] on icon at bounding box center [211, 88] width 571 height 161
select select "**********"
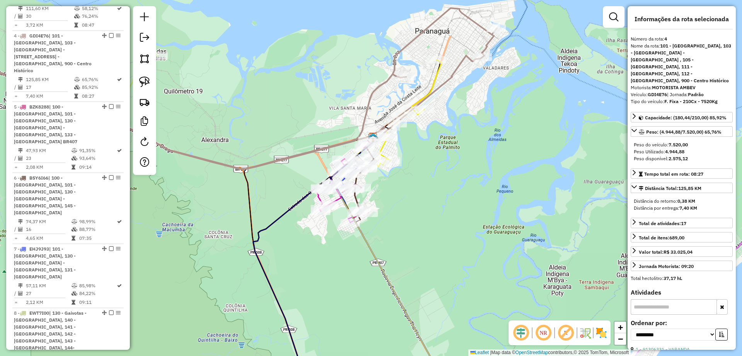
click at [439, 80] on icon at bounding box center [399, 114] width 85 height 109
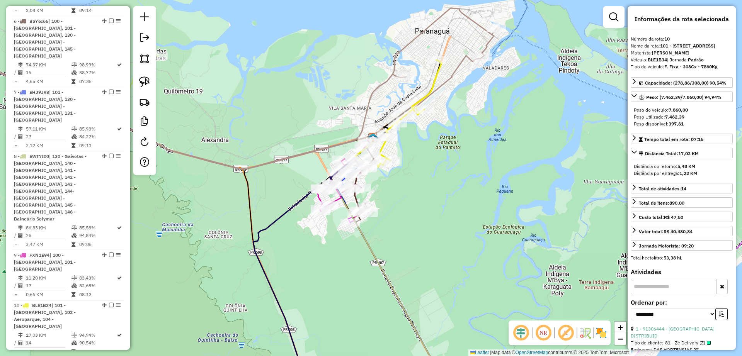
scroll to position [683, 0]
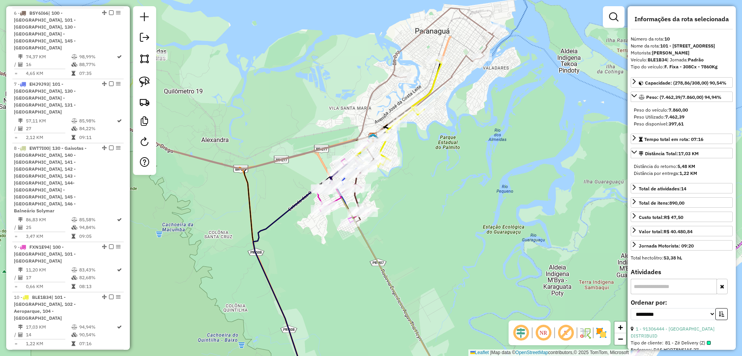
click at [439, 80] on icon at bounding box center [399, 114] width 85 height 109
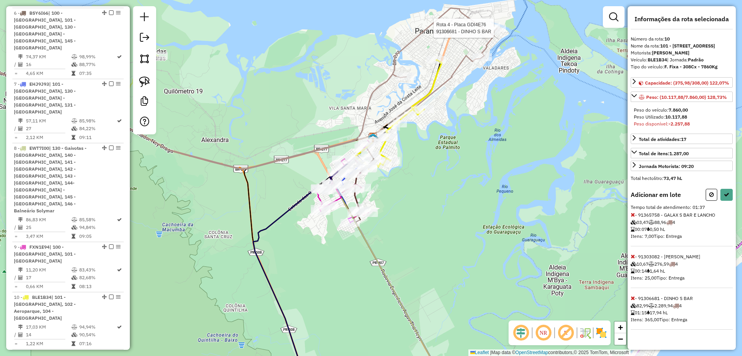
select select "**********"
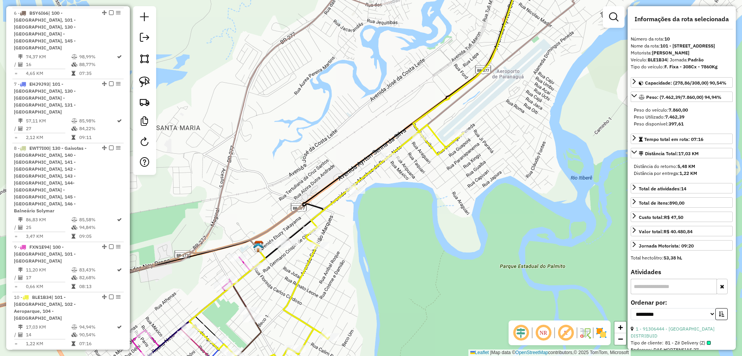
click at [313, 263] on icon at bounding box center [359, 167] width 332 height 407
click at [307, 267] on icon at bounding box center [359, 167] width 332 height 407
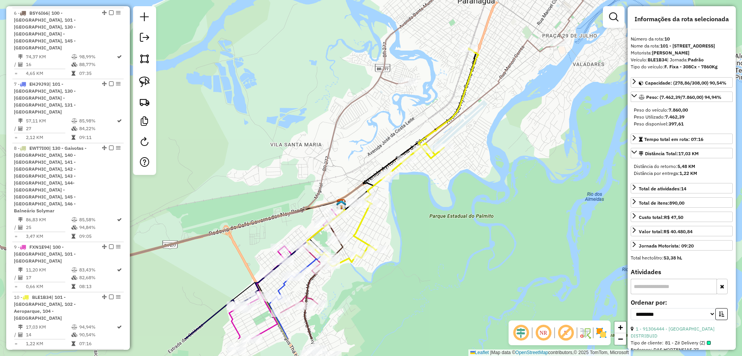
drag, startPoint x: 332, startPoint y: 281, endPoint x: 385, endPoint y: 228, distance: 74.6
click at [385, 228] on div "Janela de atendimento Grade de atendimento Capacidade Transportadoras Veículos …" at bounding box center [371, 178] width 742 height 356
click at [386, 212] on div "Janela de atendimento Grade de atendimento Capacidade Transportadoras Veículos …" at bounding box center [371, 178] width 742 height 356
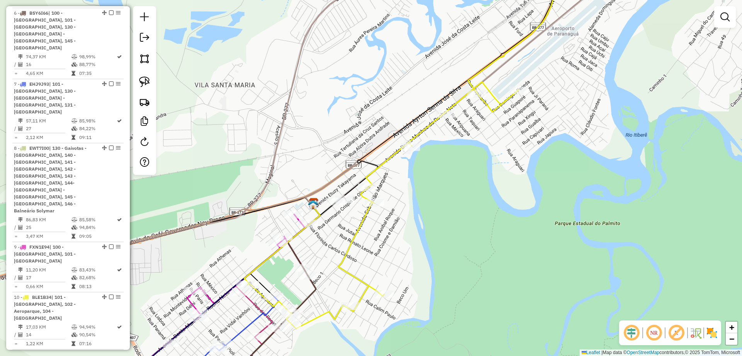
click at [362, 229] on icon at bounding box center [406, 146] width 317 height 365
select select "**********"
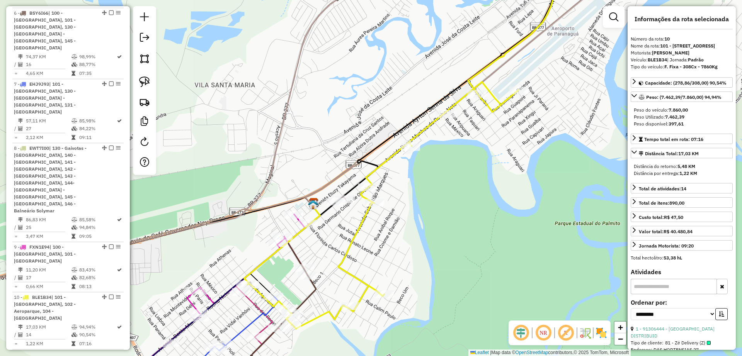
click at [381, 232] on div "Janela de atendimento Grade de atendimento Capacidade Transportadoras Veículos …" at bounding box center [371, 178] width 742 height 356
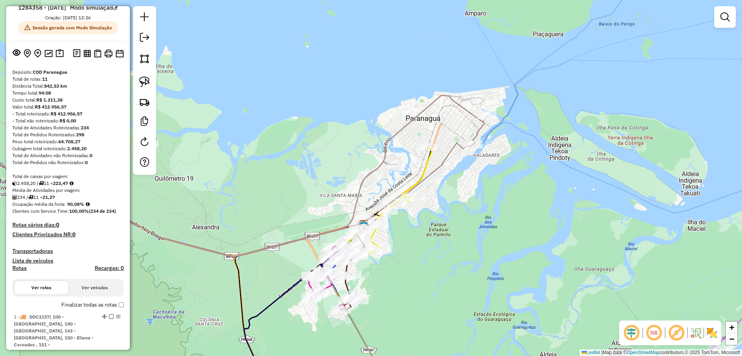
scroll to position [0, 0]
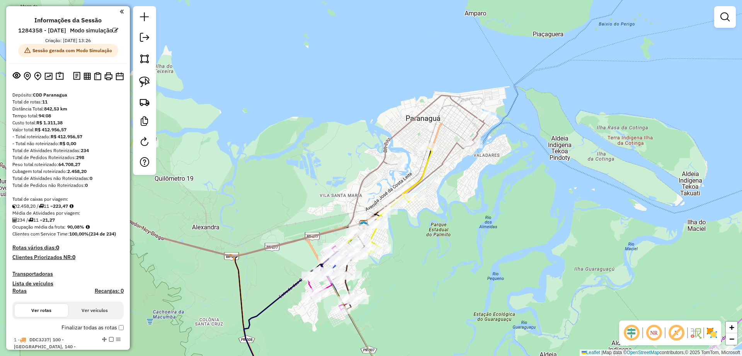
click at [92, 168] on div "Peso total roteirizado: 64.708,27" at bounding box center [67, 164] width 111 height 7
click at [44, 80] on img at bounding box center [48, 76] width 8 height 7
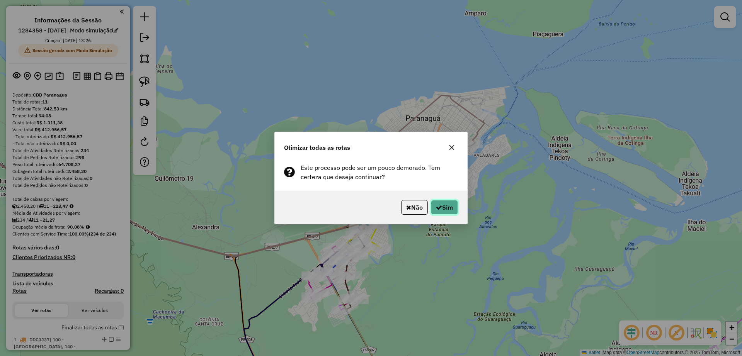
click at [440, 213] on button "Sim" at bounding box center [444, 207] width 27 height 15
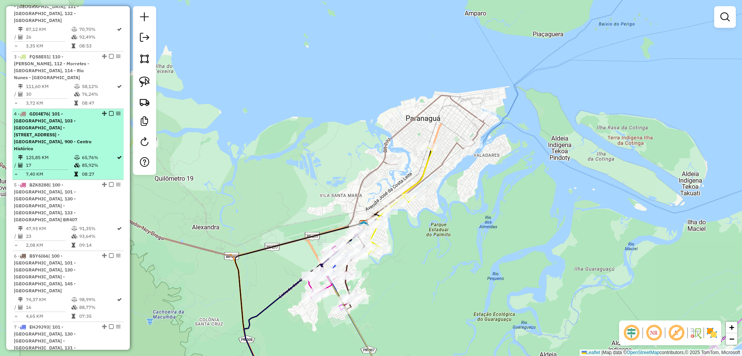
scroll to position [441, 0]
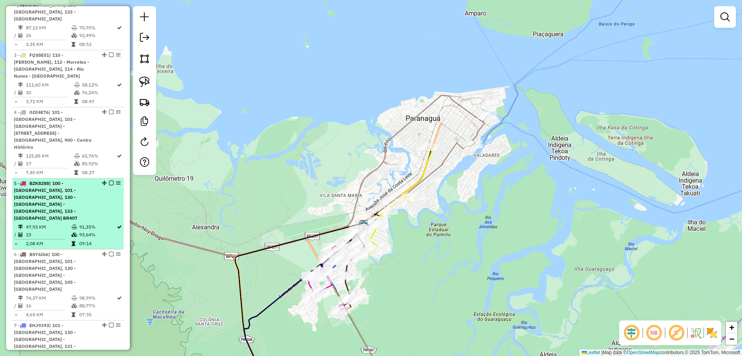
click at [66, 180] on div "5 - BZK8288 | 100 - Vila Garcia, 101 - Parque Agari, 130 - Gaivotas - Praia do …" at bounding box center [55, 201] width 82 height 42
select select "**********"
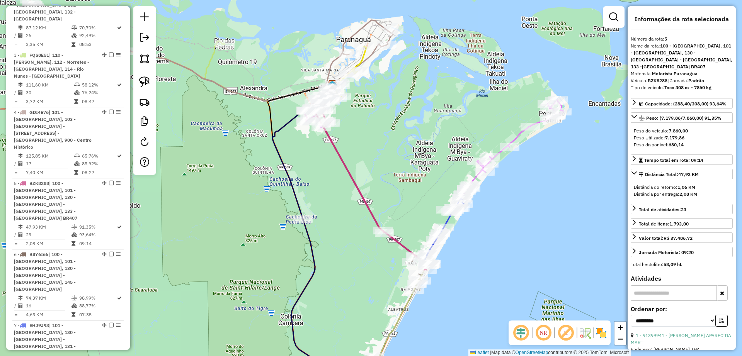
click at [376, 153] on div "Janela de atendimento Grade de atendimento Capacidade Transportadoras Veículos …" at bounding box center [371, 178] width 742 height 356
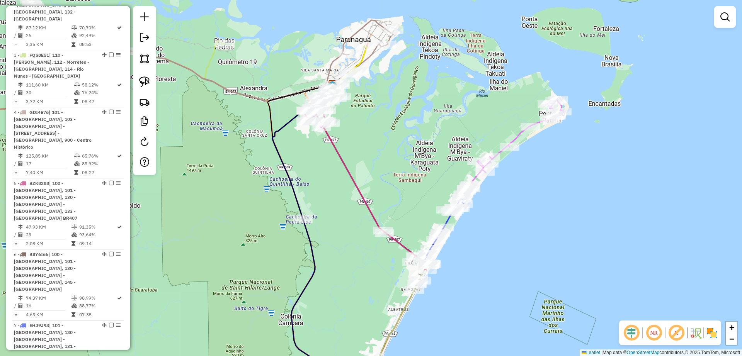
click at [343, 172] on icon at bounding box center [373, 180] width 113 height 181
select select "**********"
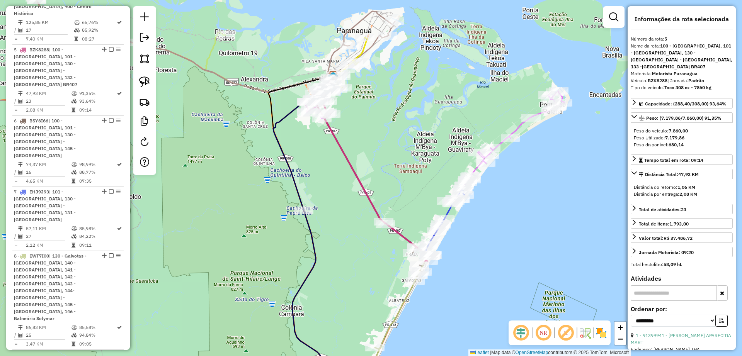
scroll to position [582, 0]
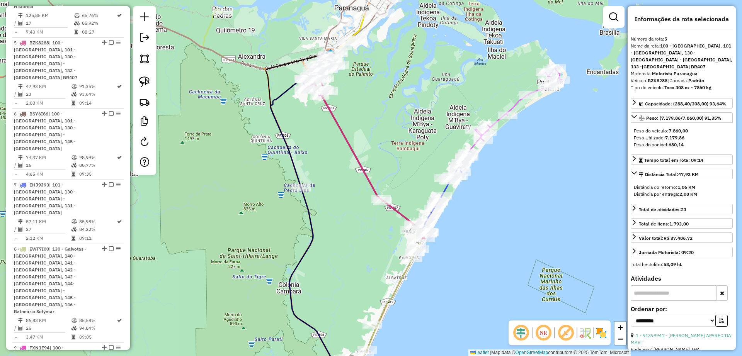
drag, startPoint x: 390, startPoint y: 175, endPoint x: 388, endPoint y: 143, distance: 31.8
click at [388, 143] on div "Janela de atendimento Grade de atendimento Capacidade Transportadoras Veículos …" at bounding box center [371, 178] width 742 height 356
drag, startPoint x: 557, startPoint y: 162, endPoint x: 566, endPoint y: 177, distance: 17.8
click at [557, 162] on div "Janela de atendimento Grade de atendimento Capacidade Transportadoras Veículos …" at bounding box center [371, 178] width 742 height 356
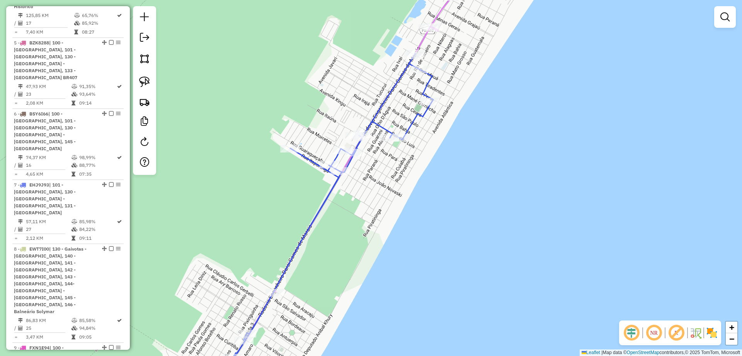
click at [304, 159] on icon at bounding box center [323, 222] width 222 height 339
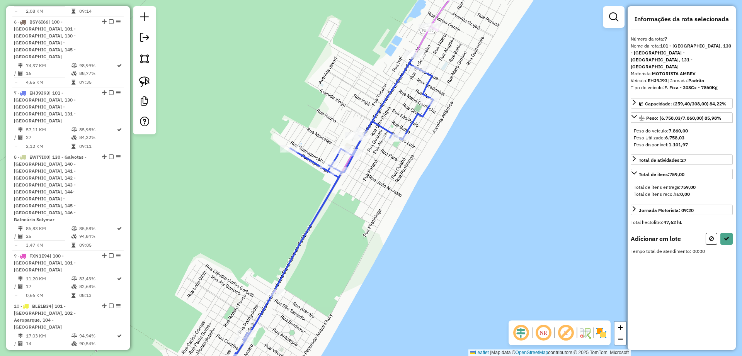
scroll to position [683, 0]
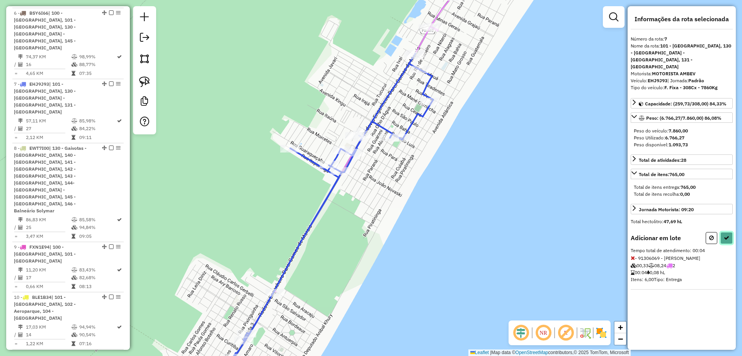
click at [726, 235] on icon at bounding box center [726, 237] width 5 height 5
select select "**********"
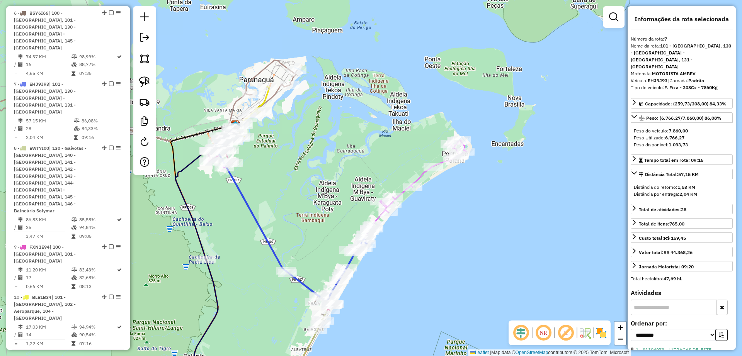
click at [380, 272] on div "Janela de atendimento Grade de atendimento Capacidade Transportadoras Veículos …" at bounding box center [371, 178] width 742 height 356
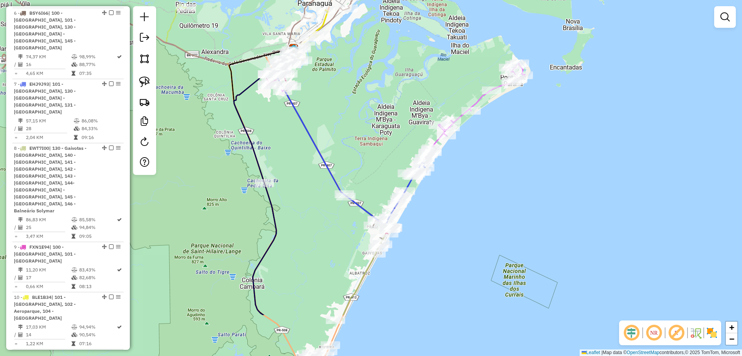
drag, startPoint x: 377, startPoint y: 293, endPoint x: 434, endPoint y: 172, distance: 133.2
click at [434, 172] on div "Janela de atendimento Grade de atendimento Capacidade Transportadoras Veículos …" at bounding box center [371, 178] width 742 height 356
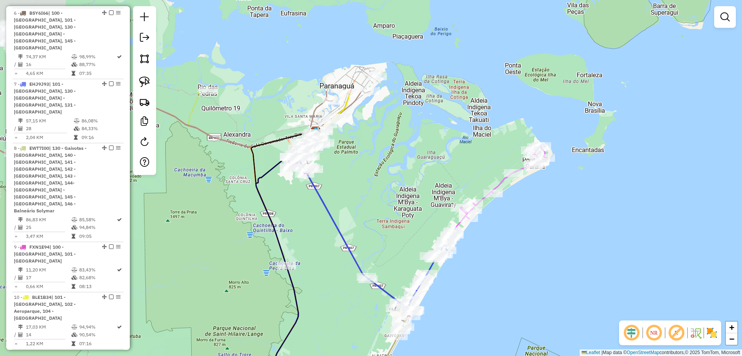
drag, startPoint x: 287, startPoint y: 119, endPoint x: 315, endPoint y: 257, distance: 140.5
click at [315, 257] on div "Janela de atendimento Grade de atendimento Capacidade Transportadoras Veículos …" at bounding box center [371, 178] width 742 height 356
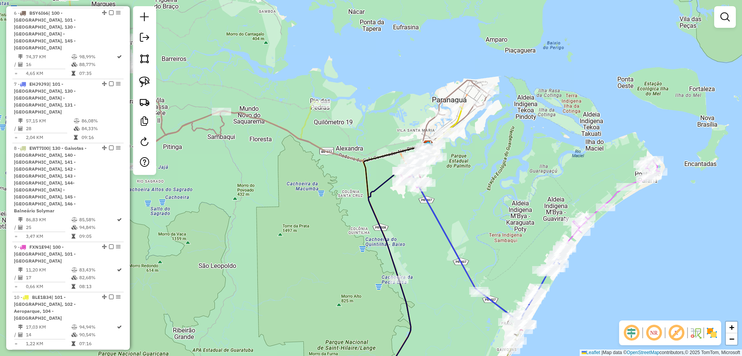
drag, startPoint x: 286, startPoint y: 222, endPoint x: 314, endPoint y: 221, distance: 27.9
click at [314, 221] on div "Janela de atendimento Grade de atendimento Capacidade Transportadoras Veículos …" at bounding box center [371, 178] width 742 height 356
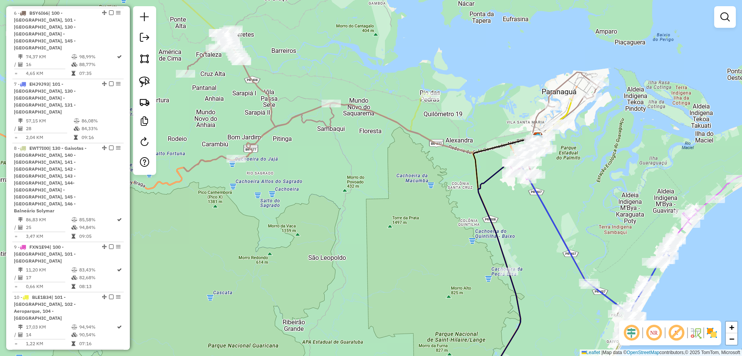
drag, startPoint x: 254, startPoint y: 215, endPoint x: 365, endPoint y: 205, distance: 110.7
click at [363, 207] on div "Janela de atendimento Grade de atendimento Capacidade Transportadoras Veículos …" at bounding box center [371, 178] width 742 height 356
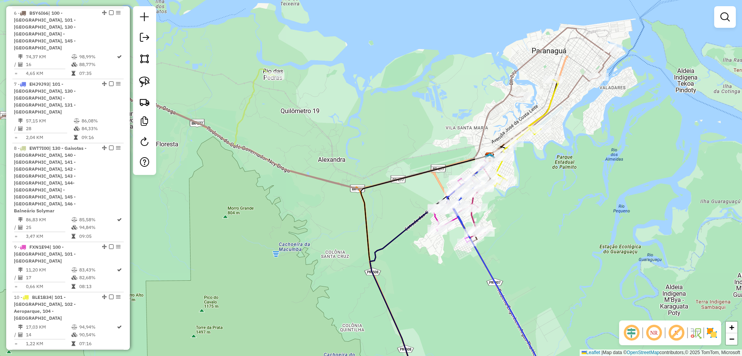
click at [552, 95] on icon at bounding box center [516, 134] width 85 height 109
select select "**********"
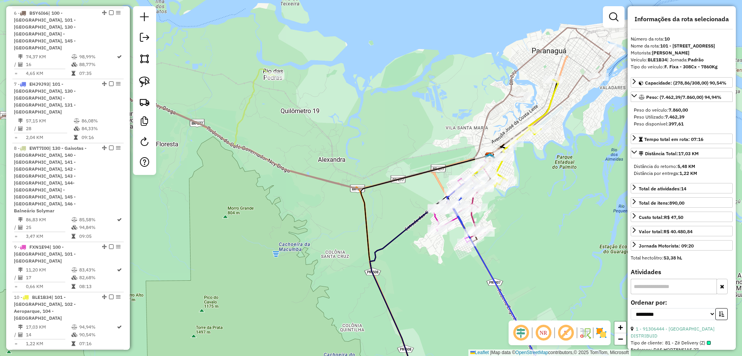
click at [342, 114] on div "Janela de atendimento Grade de atendimento Capacidade Transportadoras Veículos …" at bounding box center [371, 178] width 742 height 356
